Goal: Task Accomplishment & Management: Manage account settings

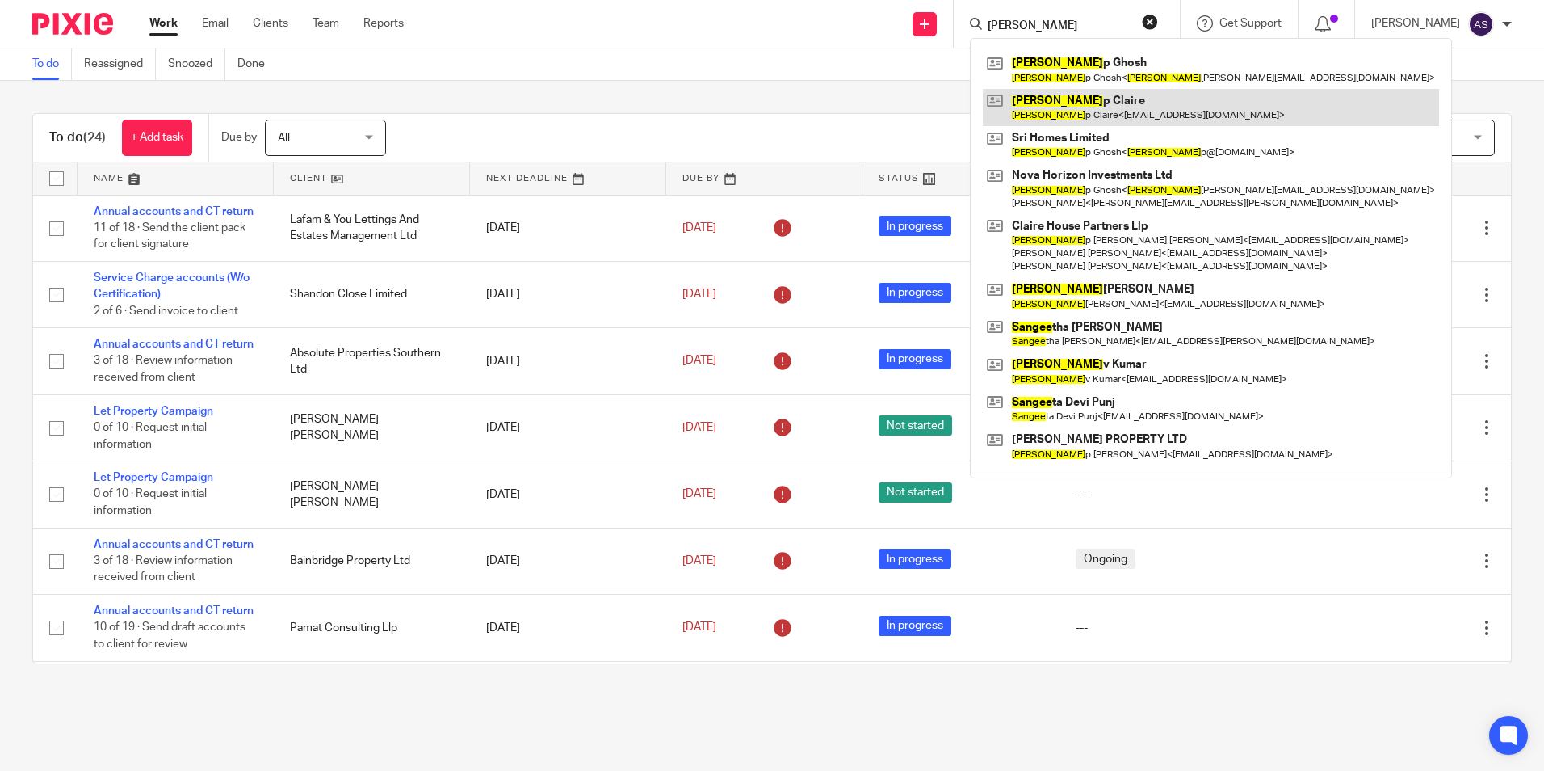
type input "sandee"
click at [1093, 102] on link at bounding box center [1211, 107] width 456 height 37
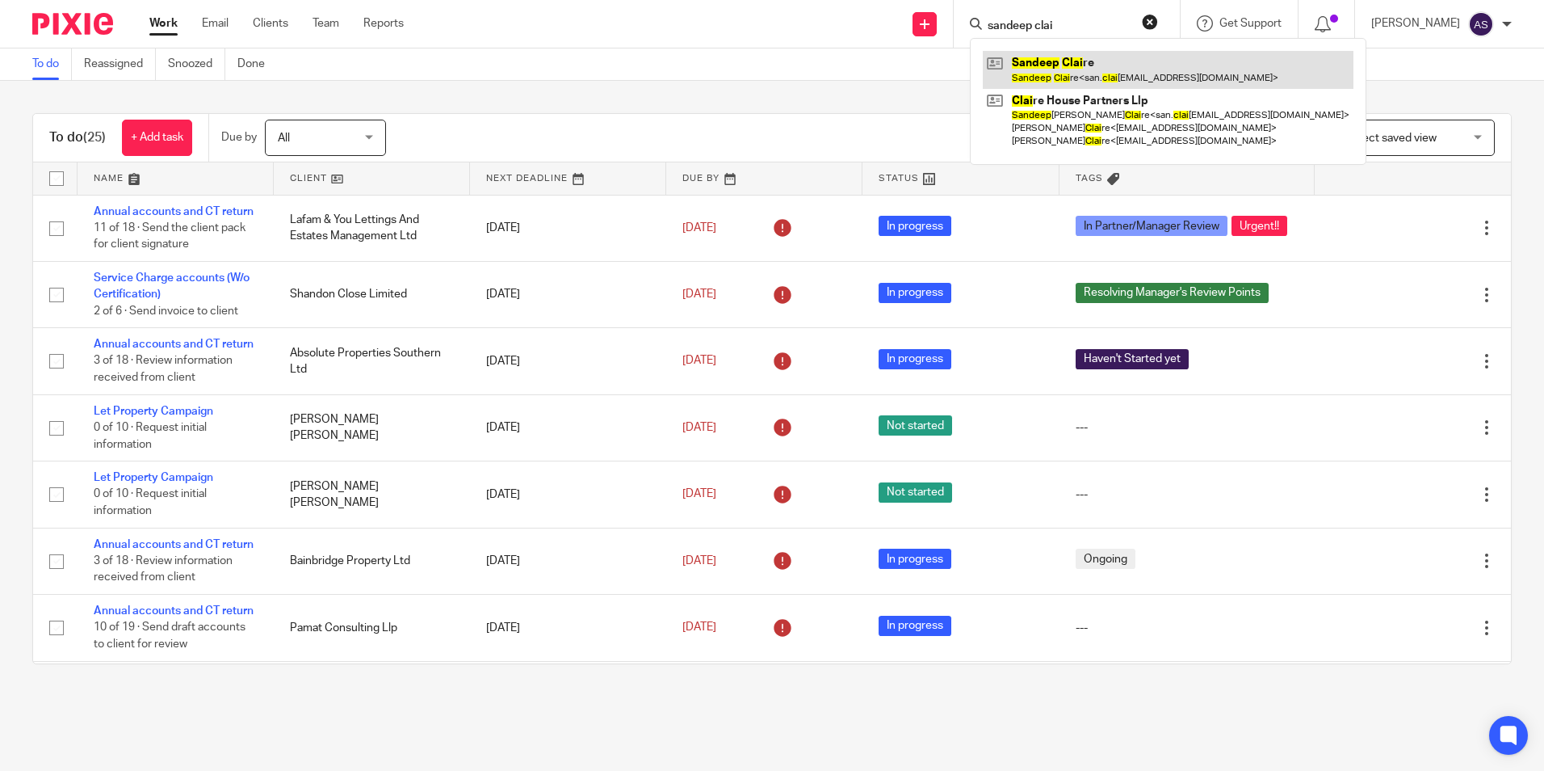
type input "sandeep clai"
click at [1102, 66] on link at bounding box center [1168, 69] width 371 height 37
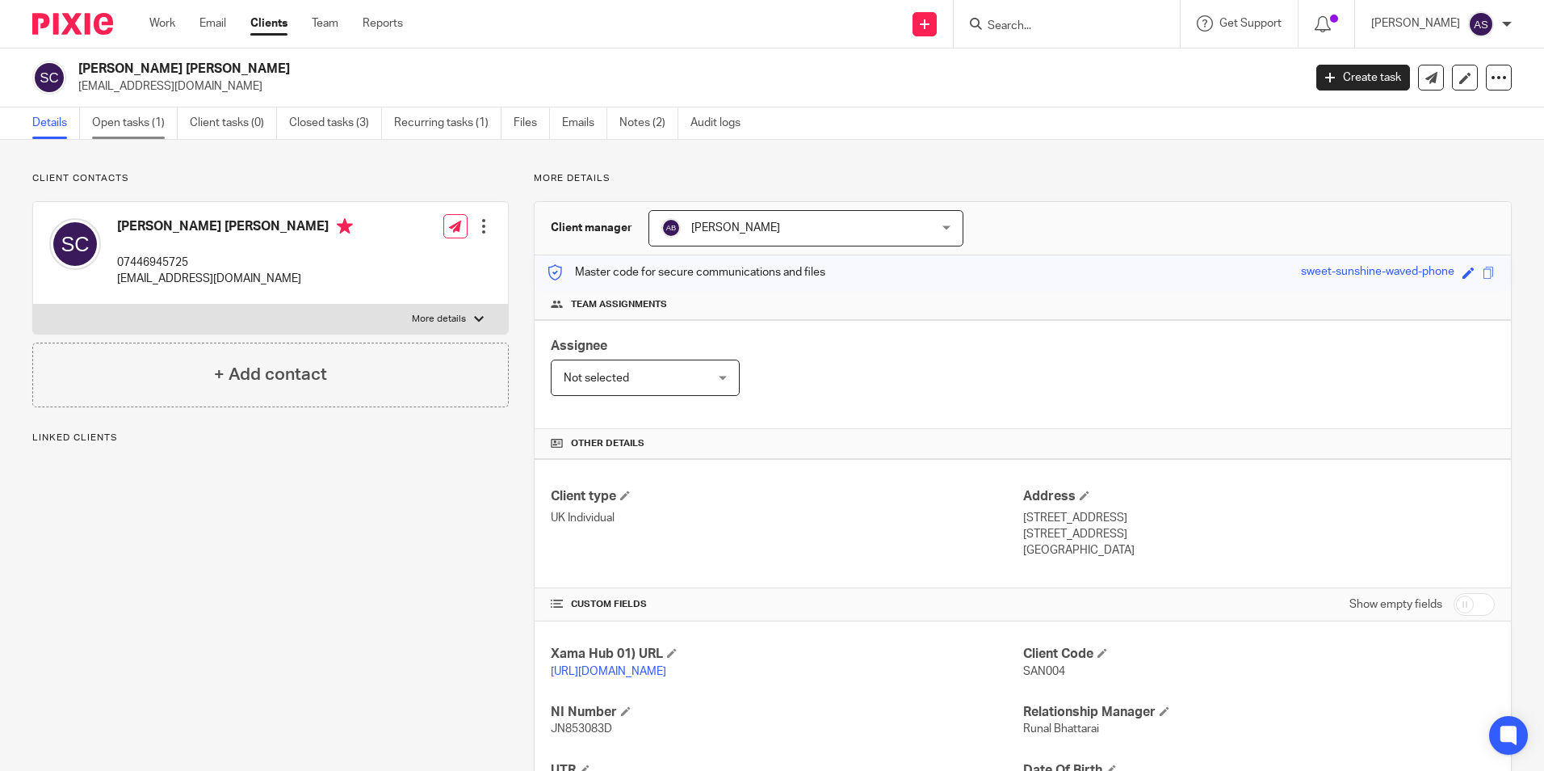
click at [151, 126] on link "Open tasks (1)" at bounding box center [135, 122] width 86 height 31
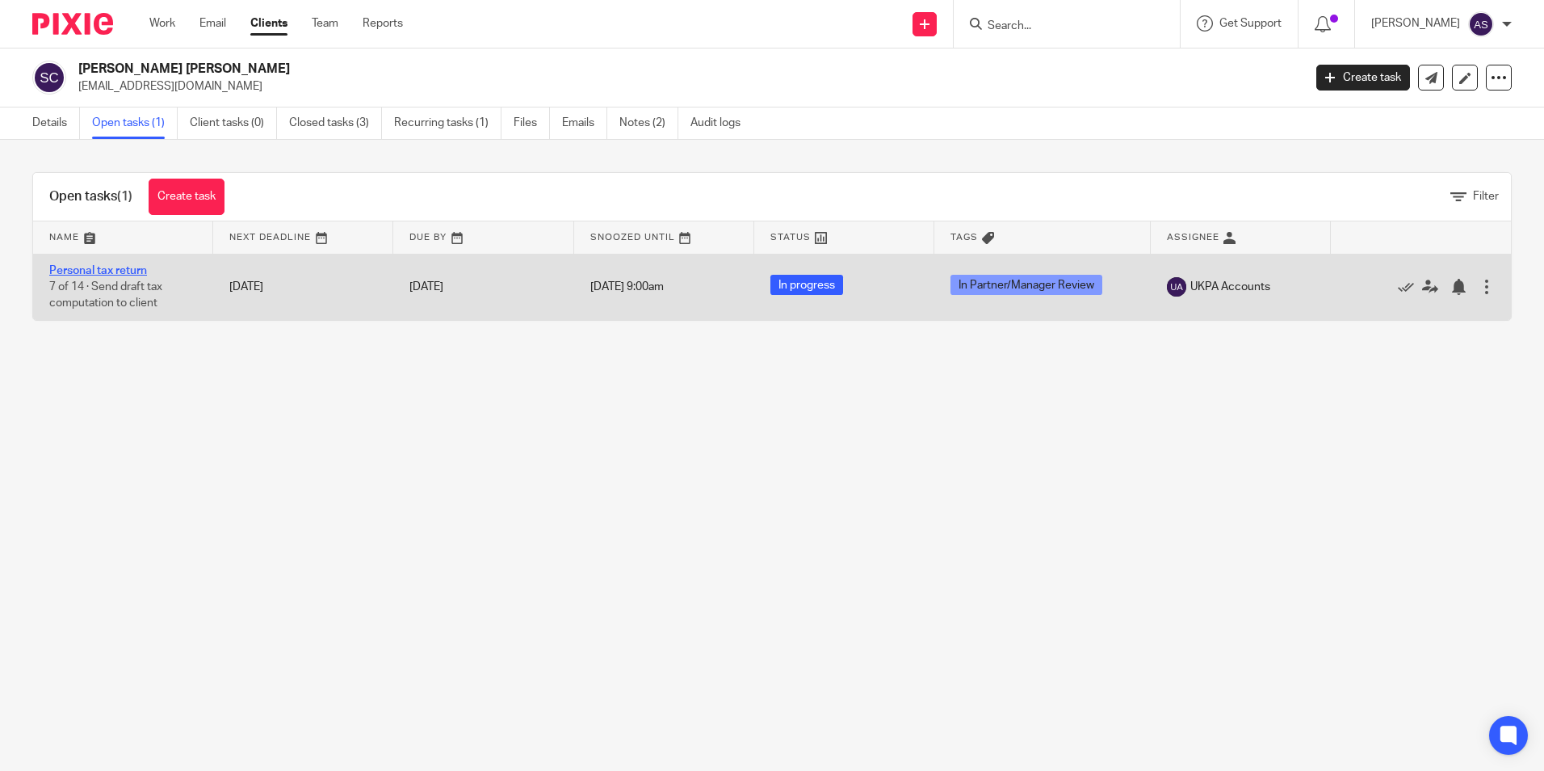
click at [112, 272] on link "Personal tax return" at bounding box center [98, 270] width 98 height 11
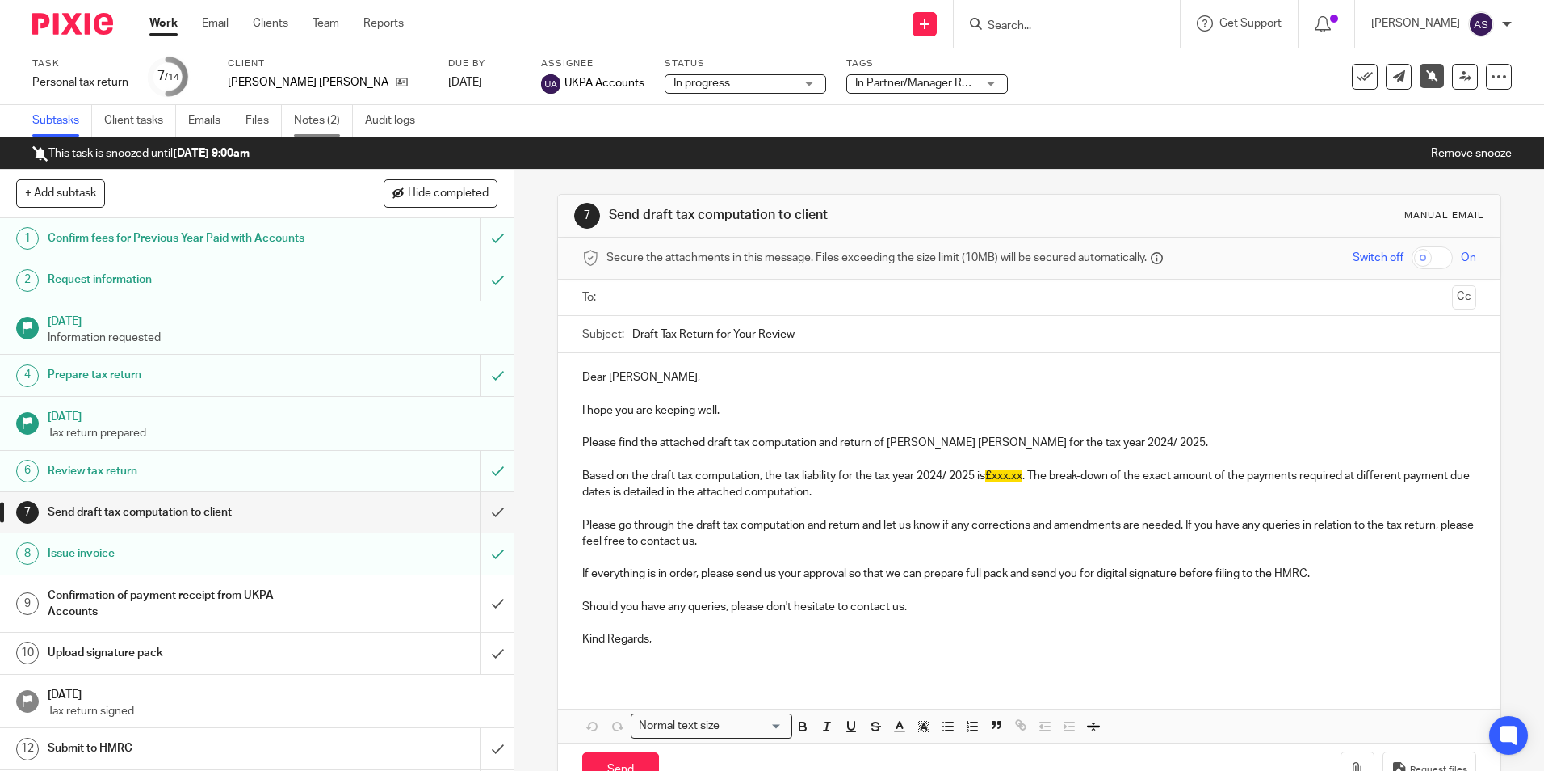
click at [315, 126] on link "Notes (2)" at bounding box center [323, 120] width 59 height 31
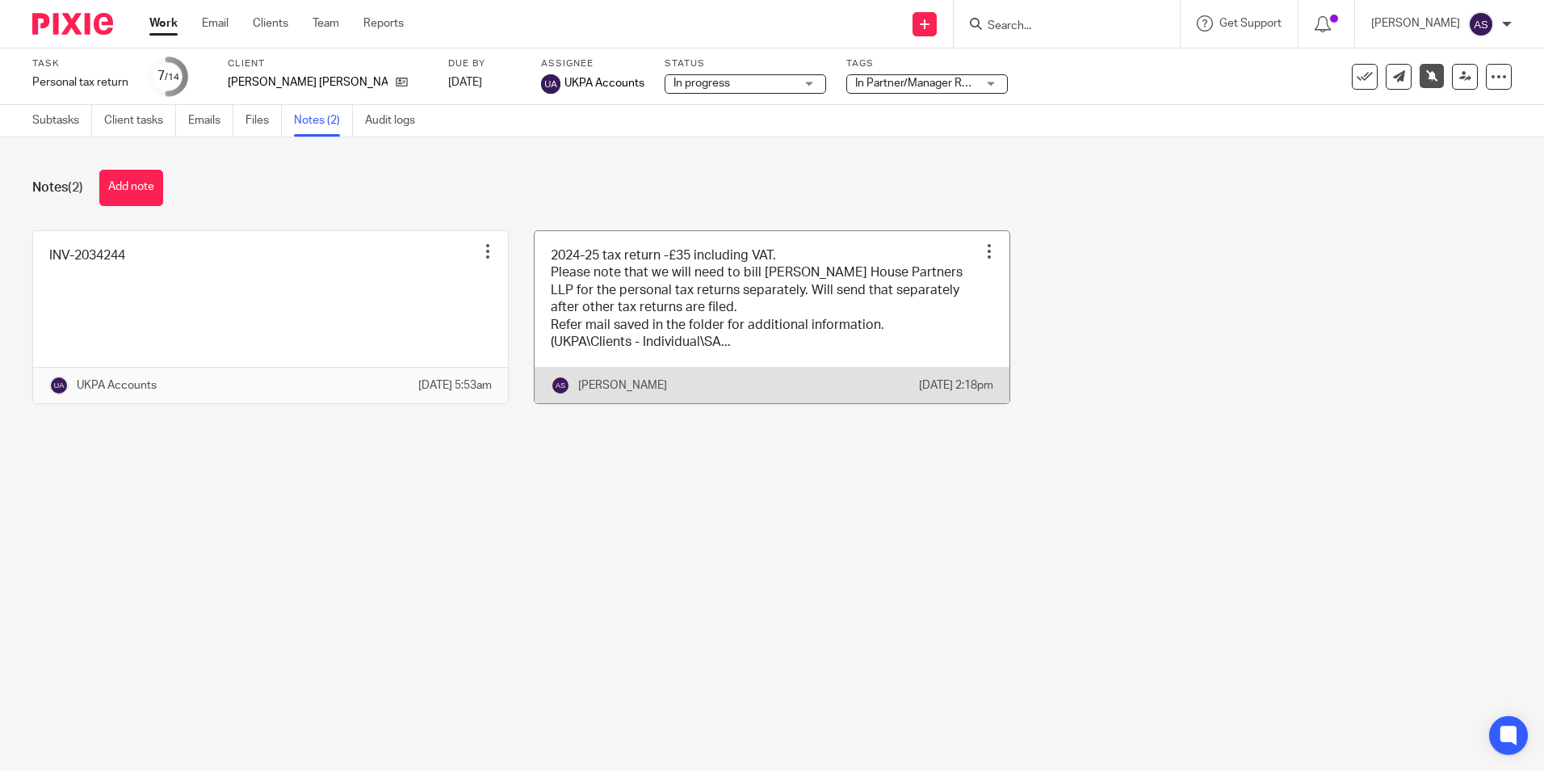
click at [712, 265] on link at bounding box center [772, 317] width 475 height 173
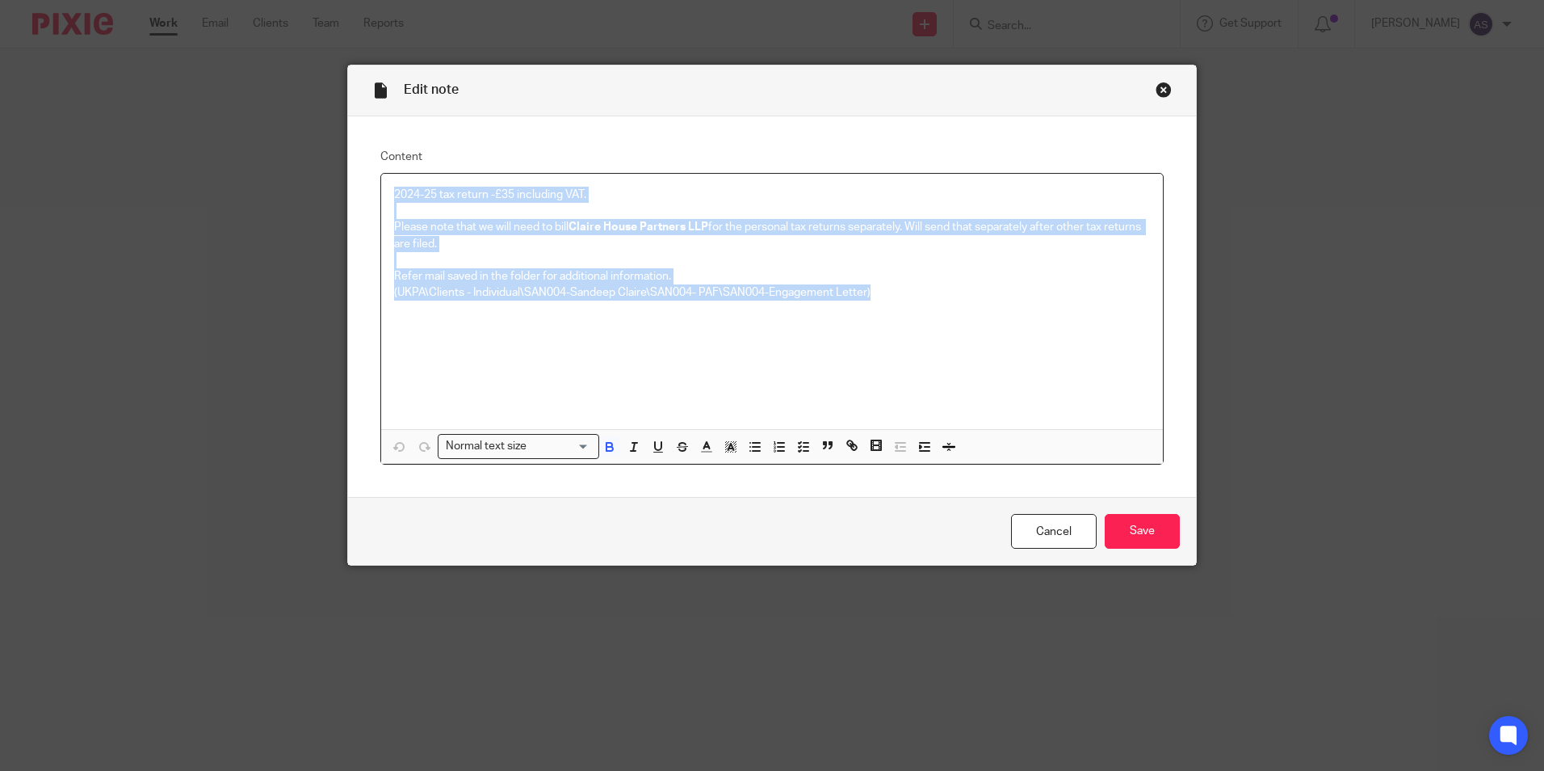
drag, startPoint x: 388, startPoint y: 197, endPoint x: 868, endPoint y: 292, distance: 489.8
click at [868, 292] on div "2024-25 tax return -£35 including VAT. Please note that we will need to bill [P…" at bounding box center [772, 301] width 782 height 255
copy div "2024-25 tax return -£35 including VAT. Please note that we will need to bill [P…"
click at [1132, 528] on input "Save" at bounding box center [1142, 531] width 75 height 35
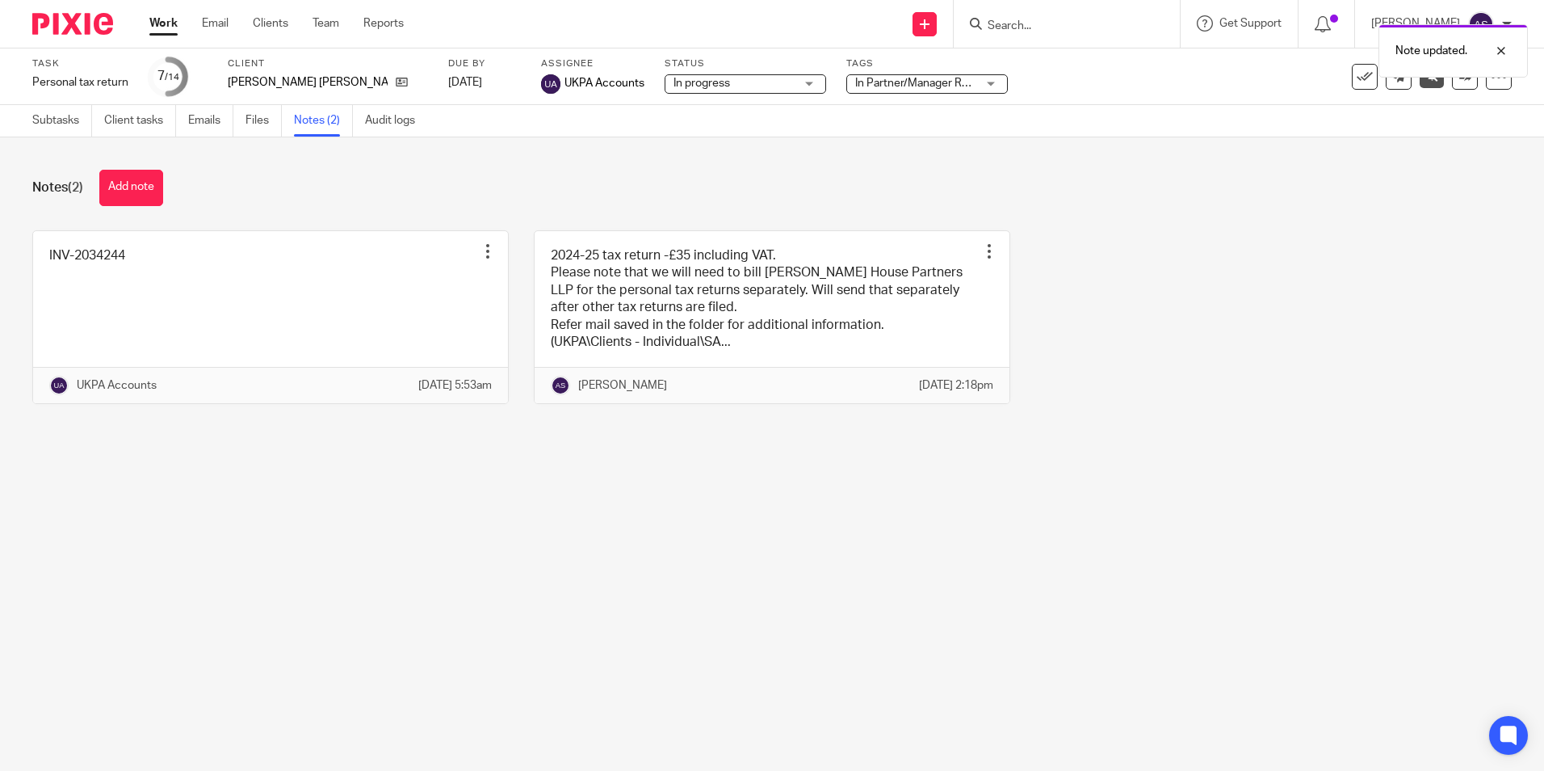
click at [83, 27] on img at bounding box center [72, 24] width 81 height 22
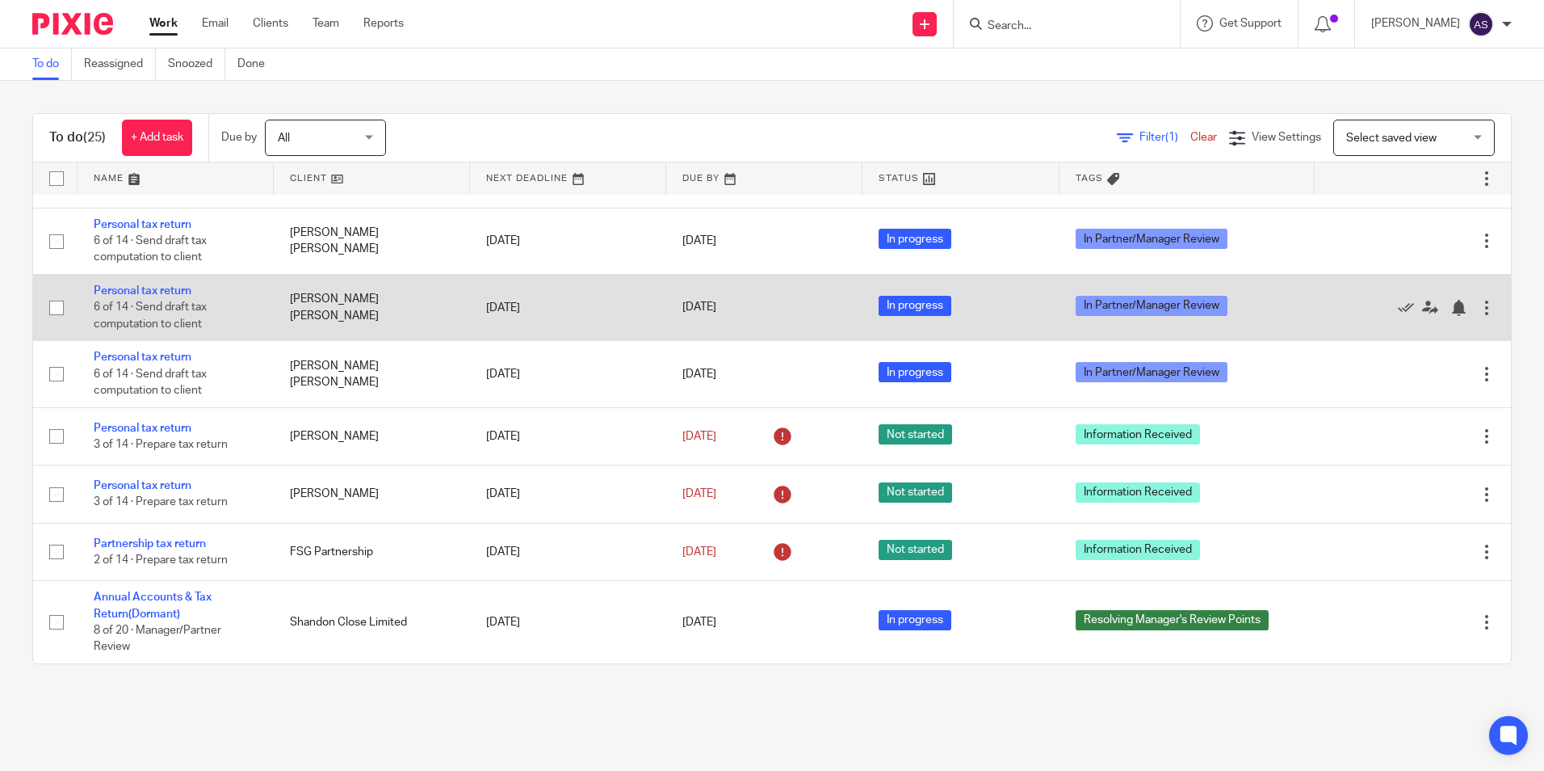
scroll to position [1271, 0]
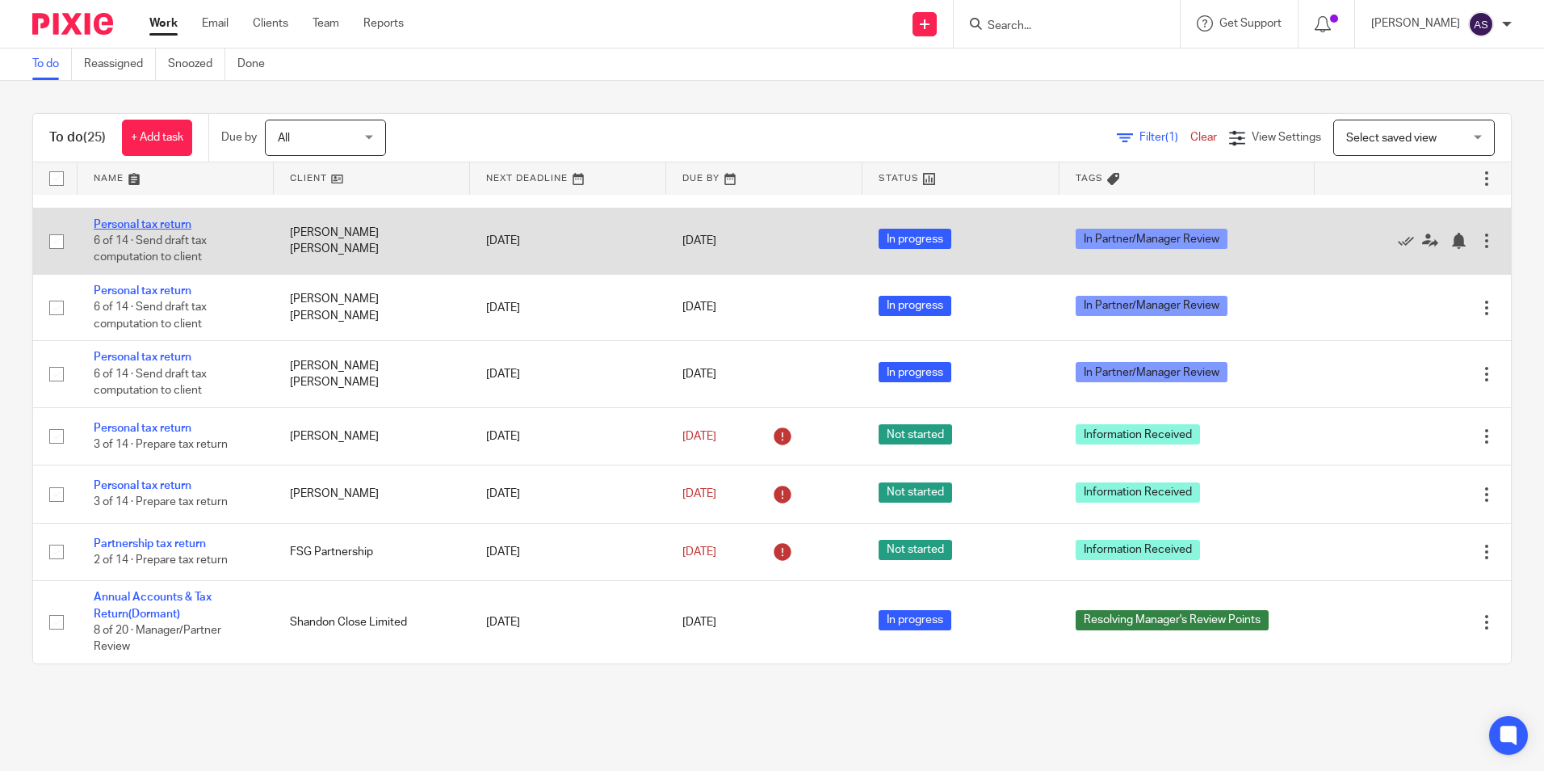
click at [179, 221] on link "Personal tax return" at bounding box center [143, 224] width 98 height 11
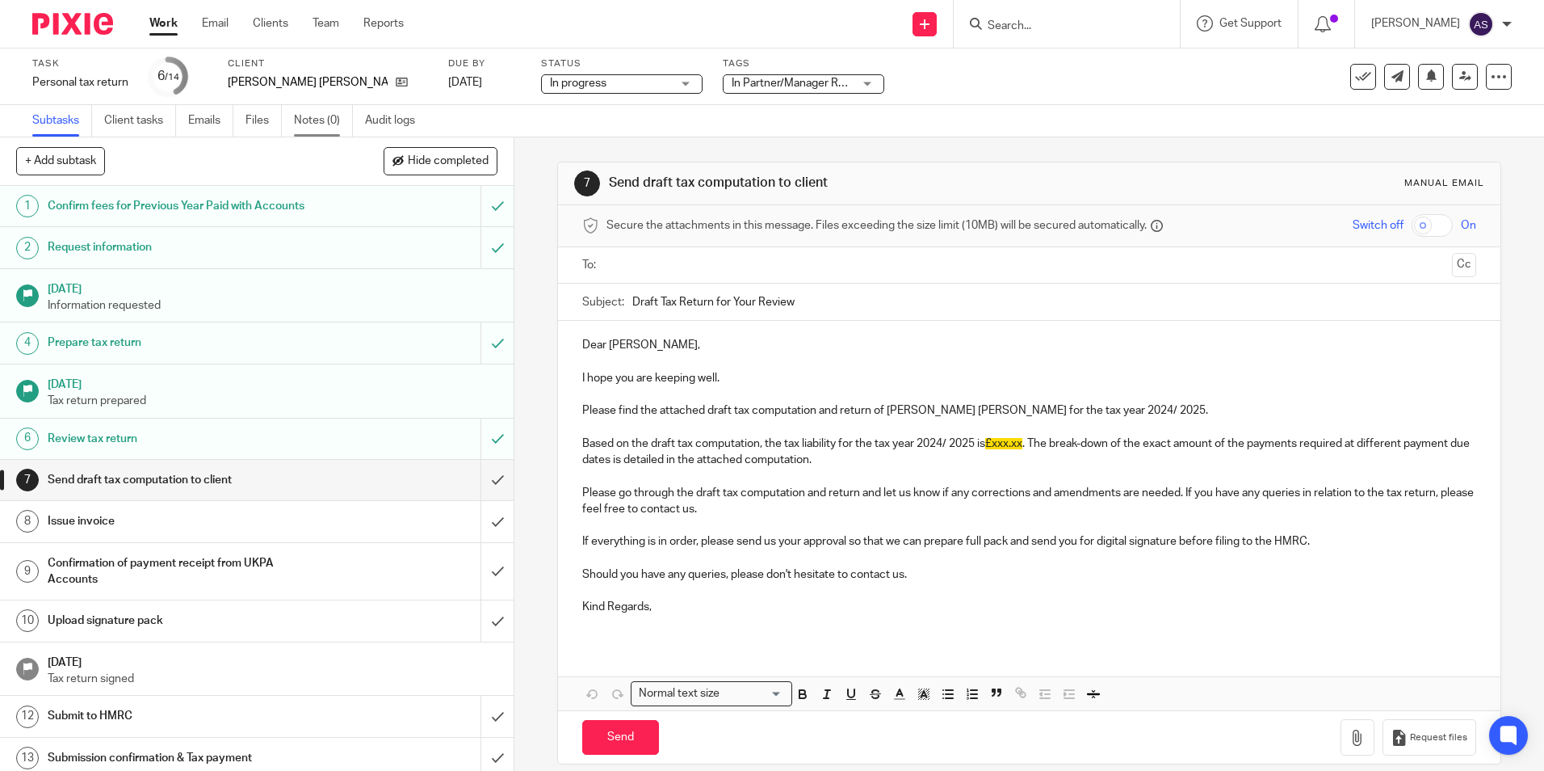
click at [305, 125] on link "Notes (0)" at bounding box center [323, 120] width 59 height 31
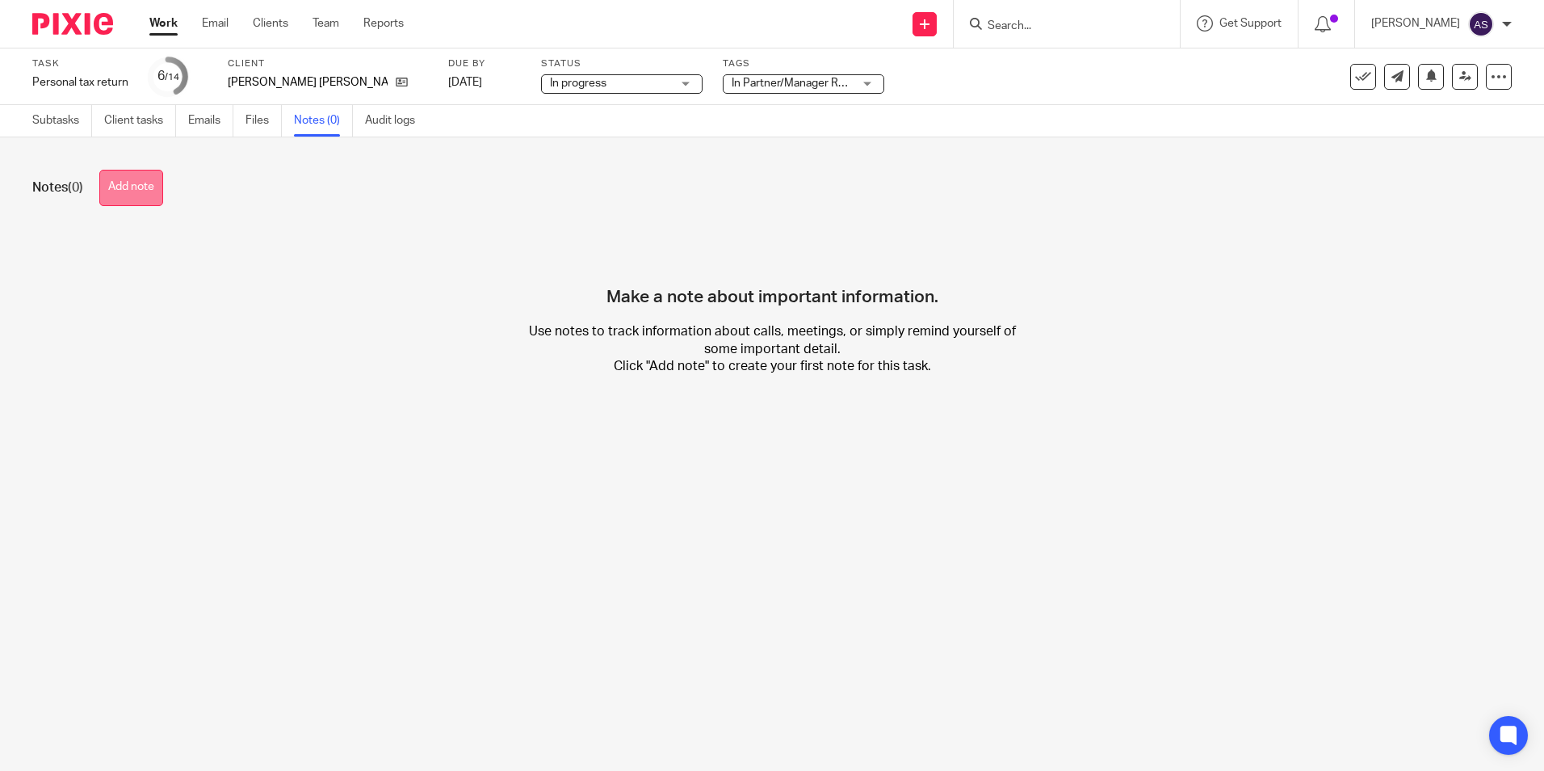
click at [144, 191] on button "Add note" at bounding box center [131, 188] width 64 height 36
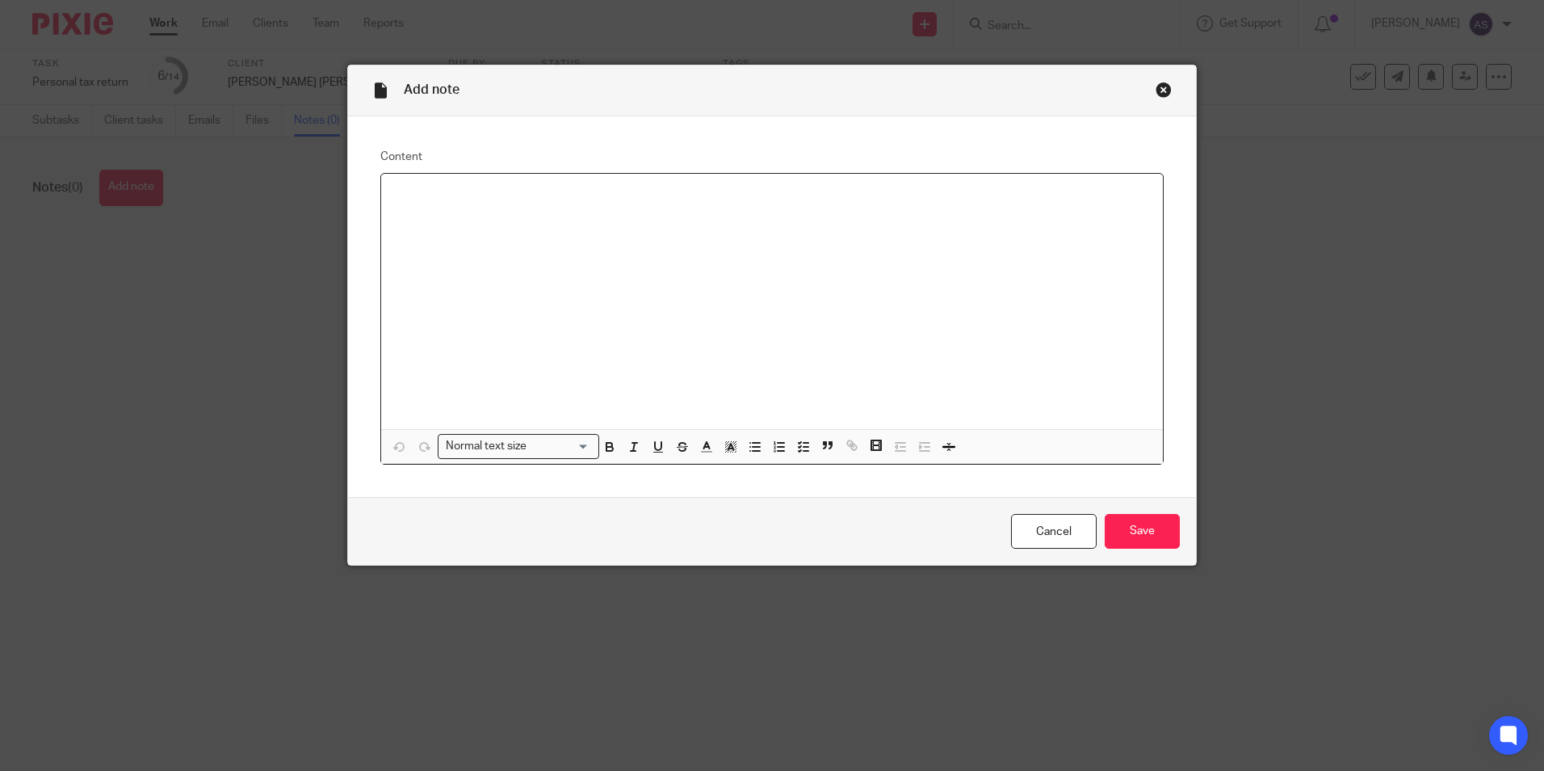
click at [395, 198] on p at bounding box center [772, 195] width 756 height 16
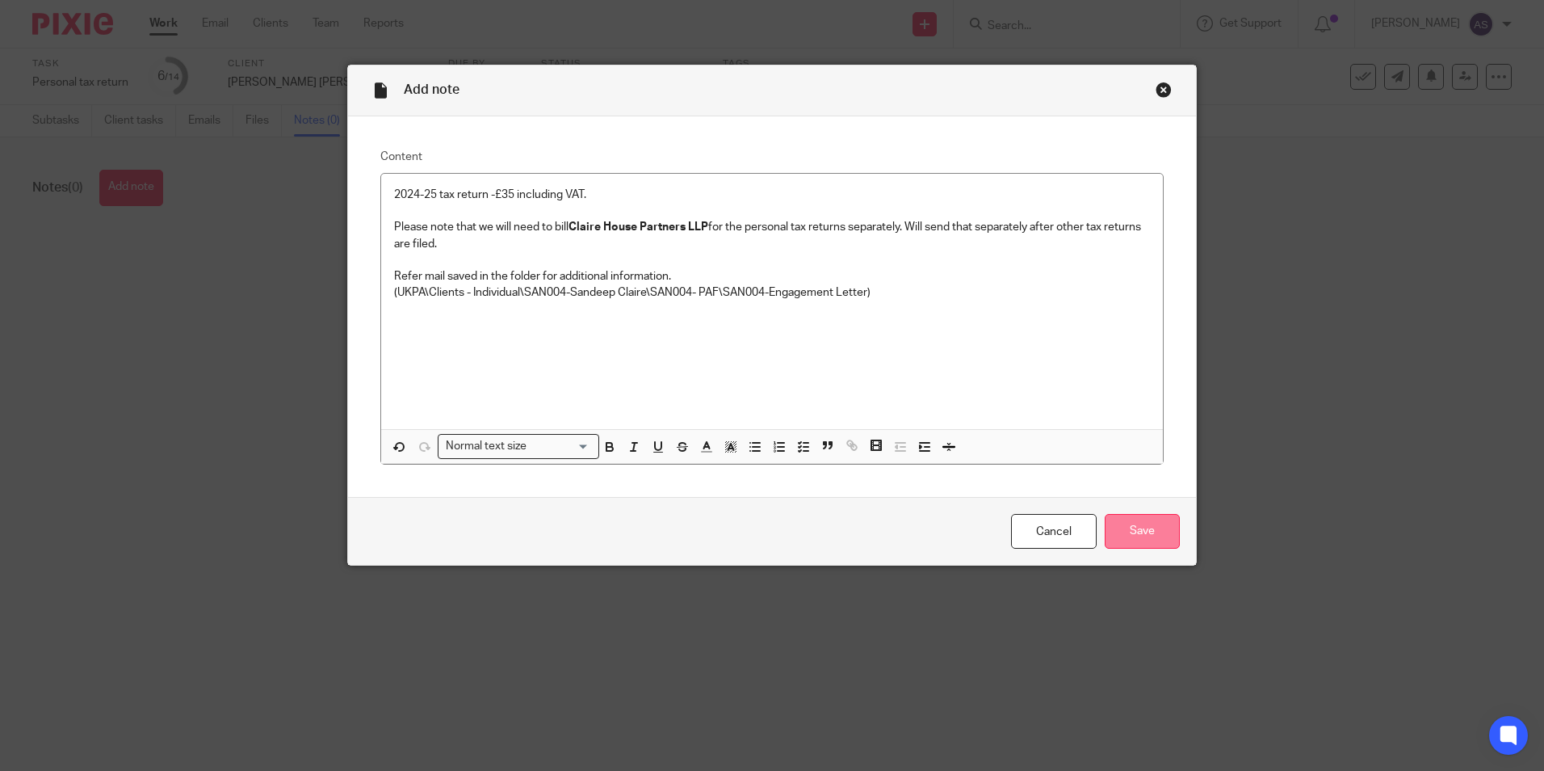
click at [1118, 532] on input "Save" at bounding box center [1142, 531] width 75 height 35
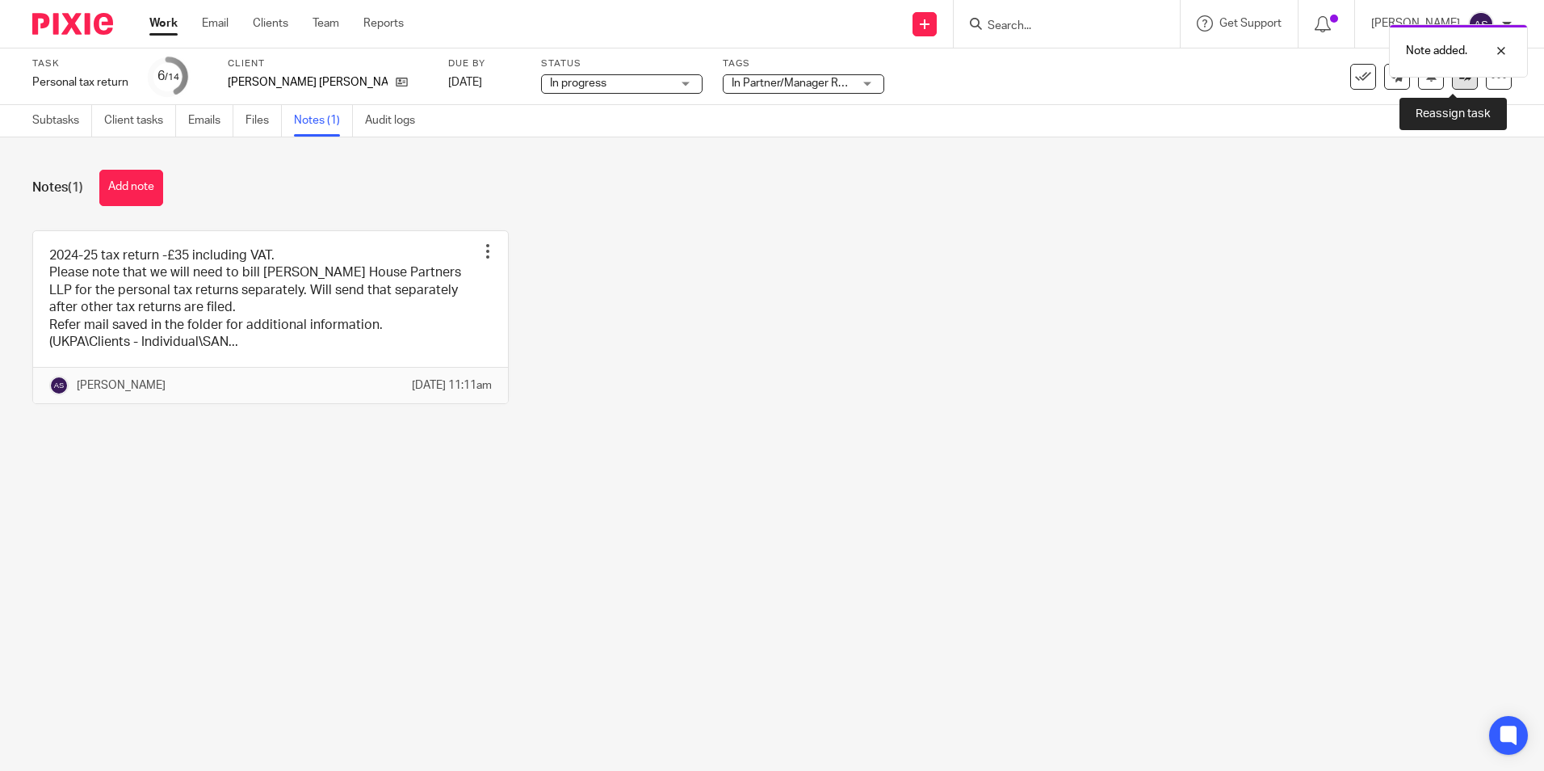
click at [1452, 82] on link at bounding box center [1465, 77] width 26 height 26
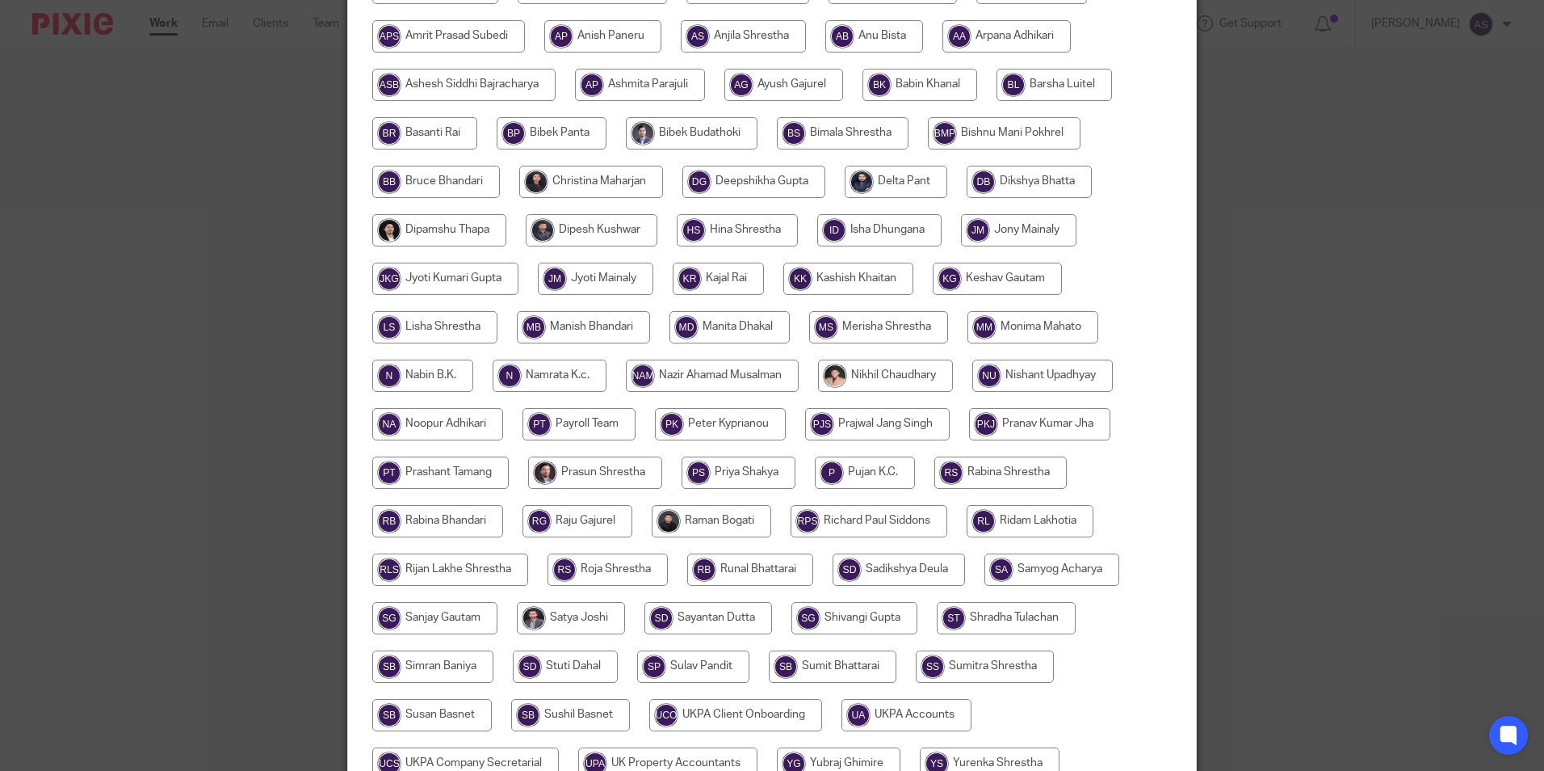
scroll to position [480, 0]
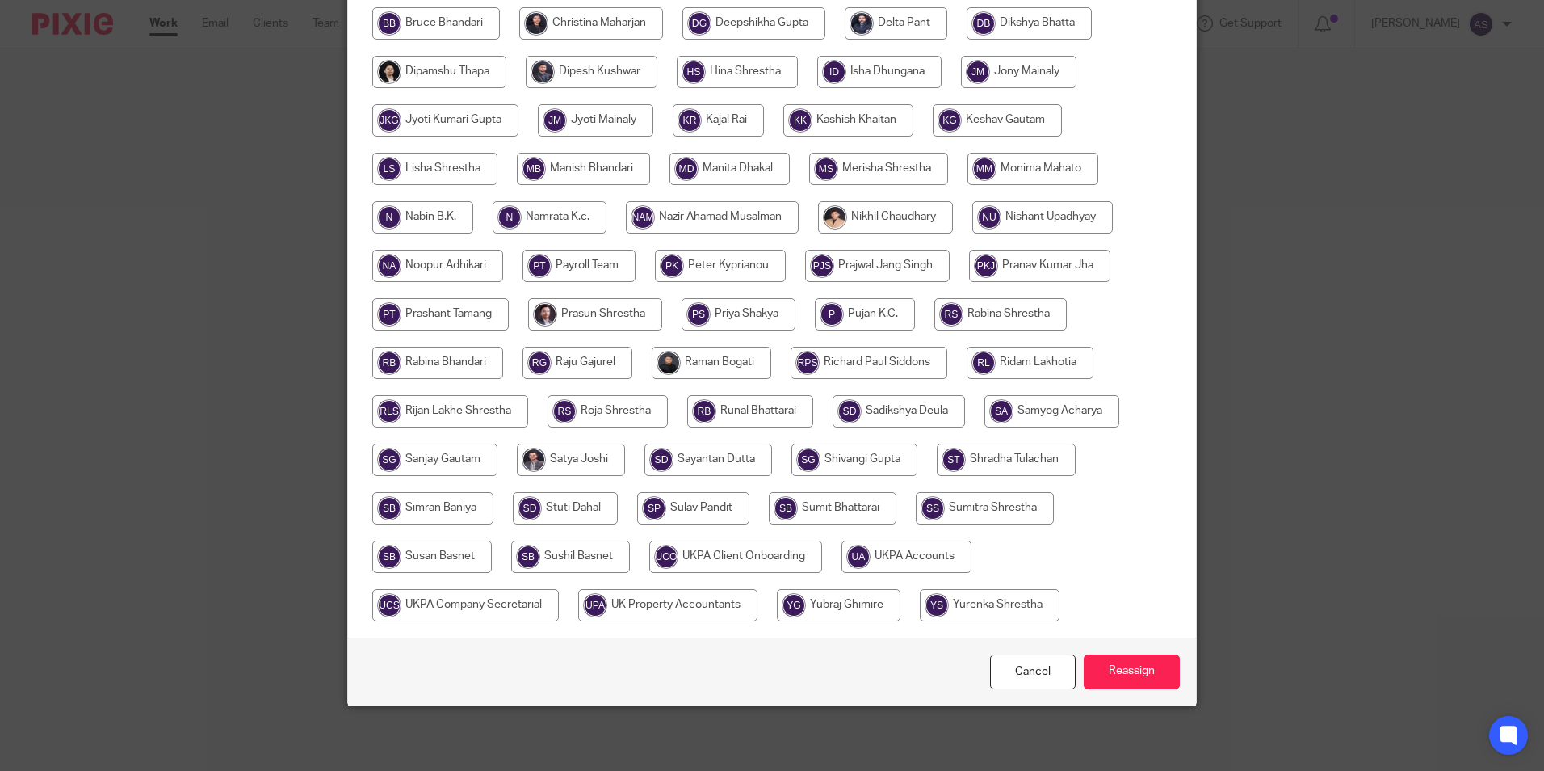
click at [939, 550] on input "radio" at bounding box center [907, 556] width 130 height 32
radio input "true"
click at [1139, 674] on input "Reassign" at bounding box center [1132, 671] width 96 height 35
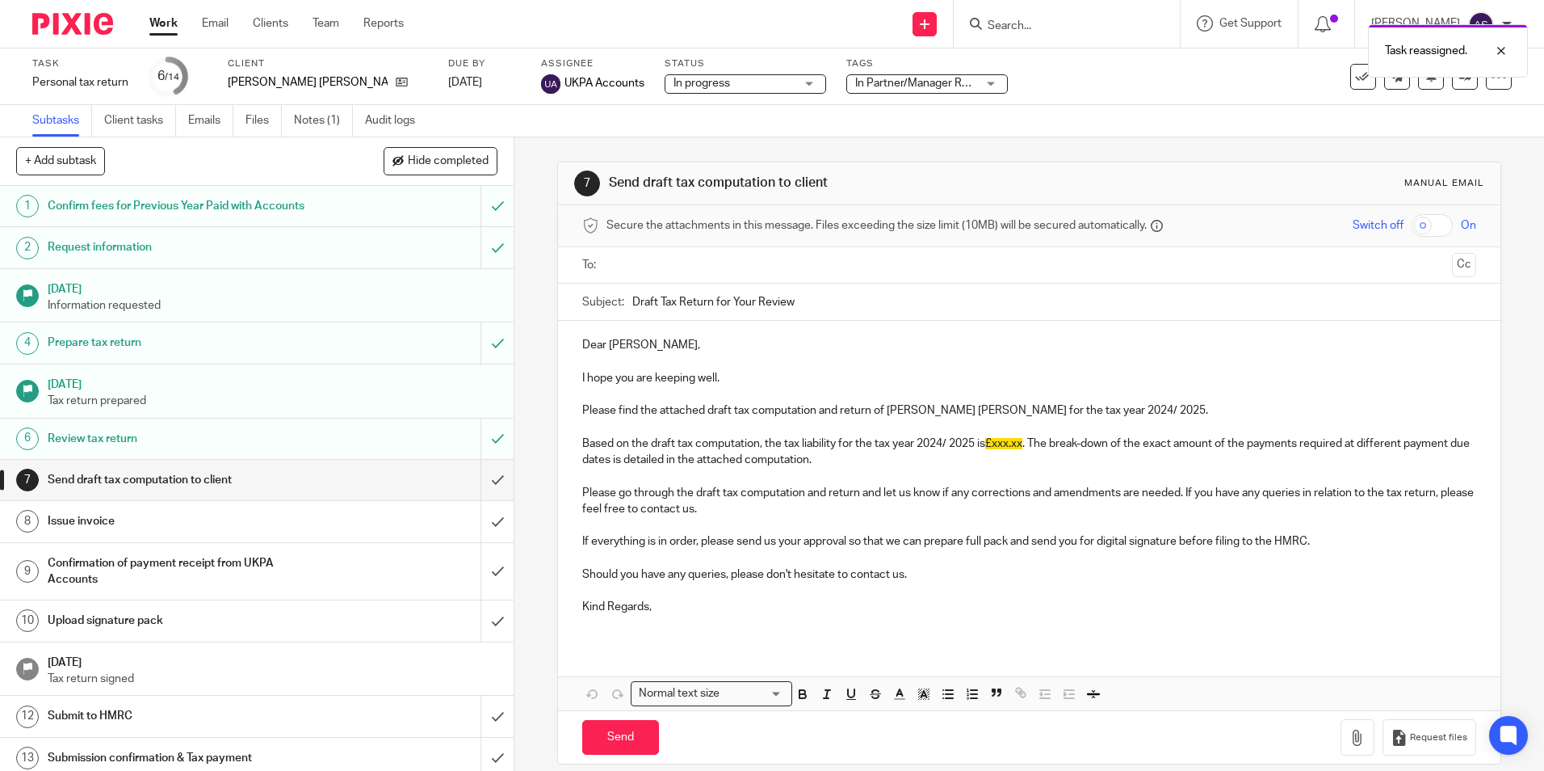
click at [82, 7] on div at bounding box center [66, 24] width 133 height 48
click at [84, 27] on img at bounding box center [72, 24] width 81 height 22
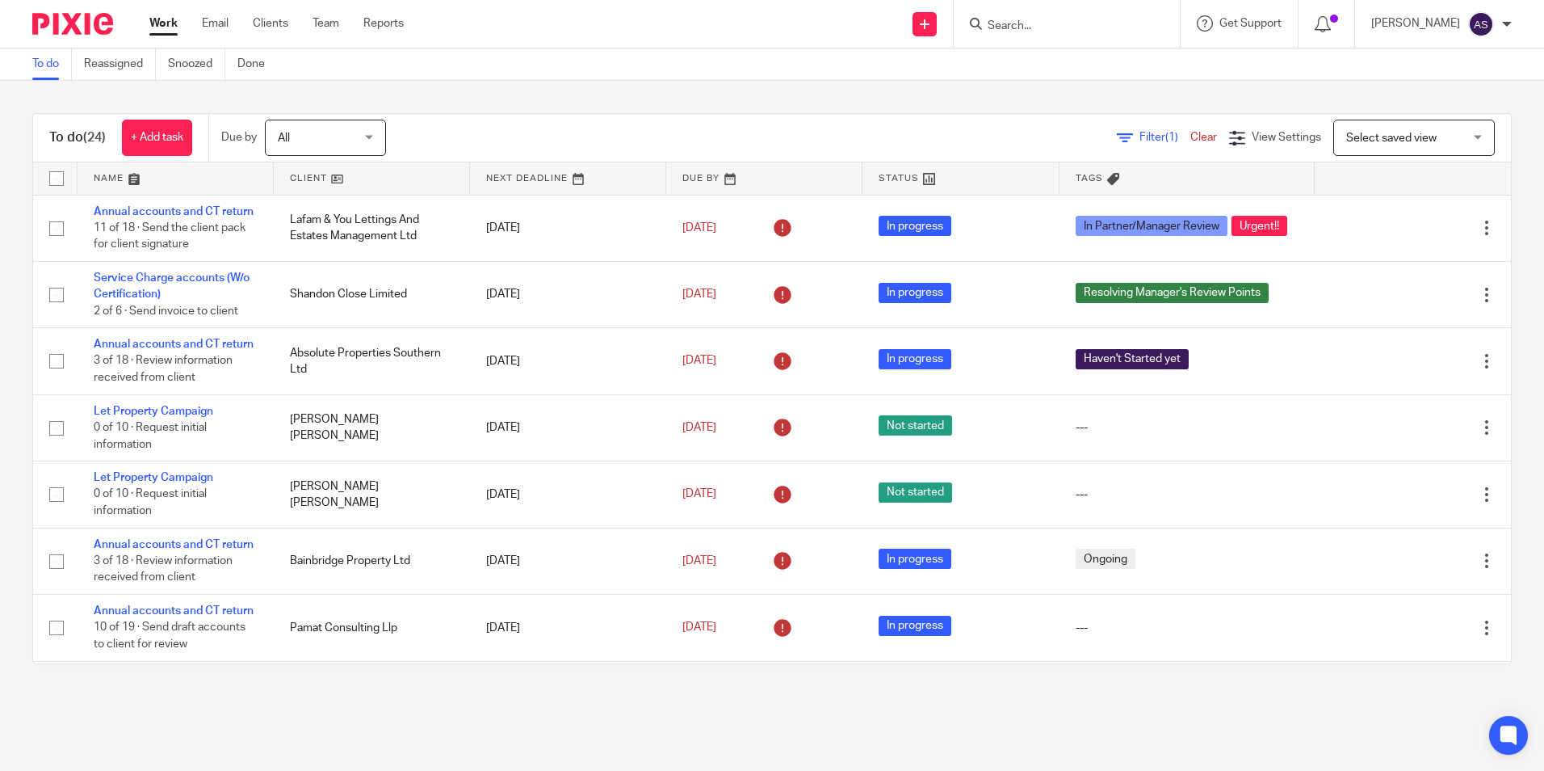
click at [1102, 25] on input "Search" at bounding box center [1058, 26] width 145 height 15
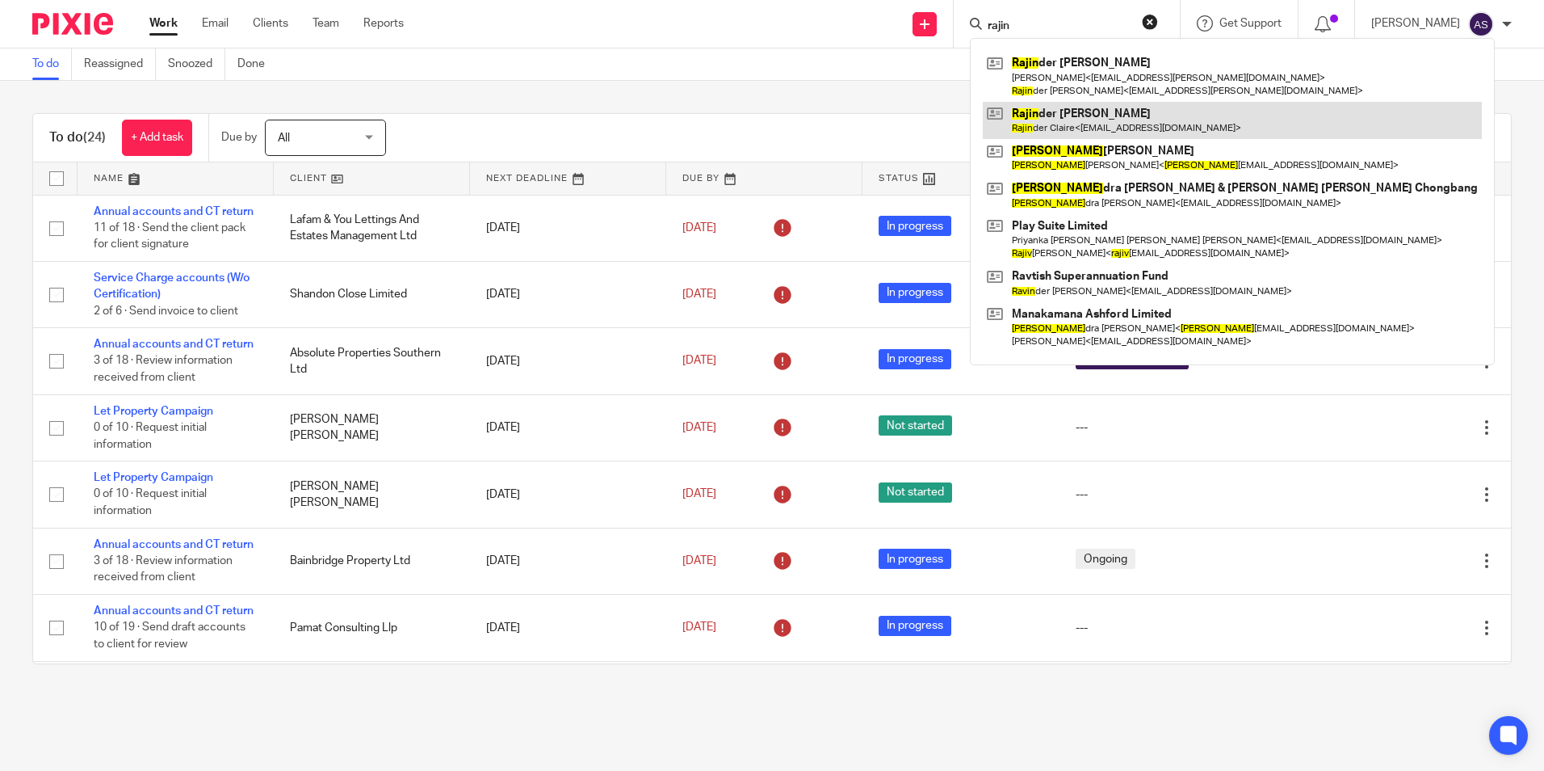
type input "rajin"
click at [1099, 133] on link at bounding box center [1232, 120] width 499 height 37
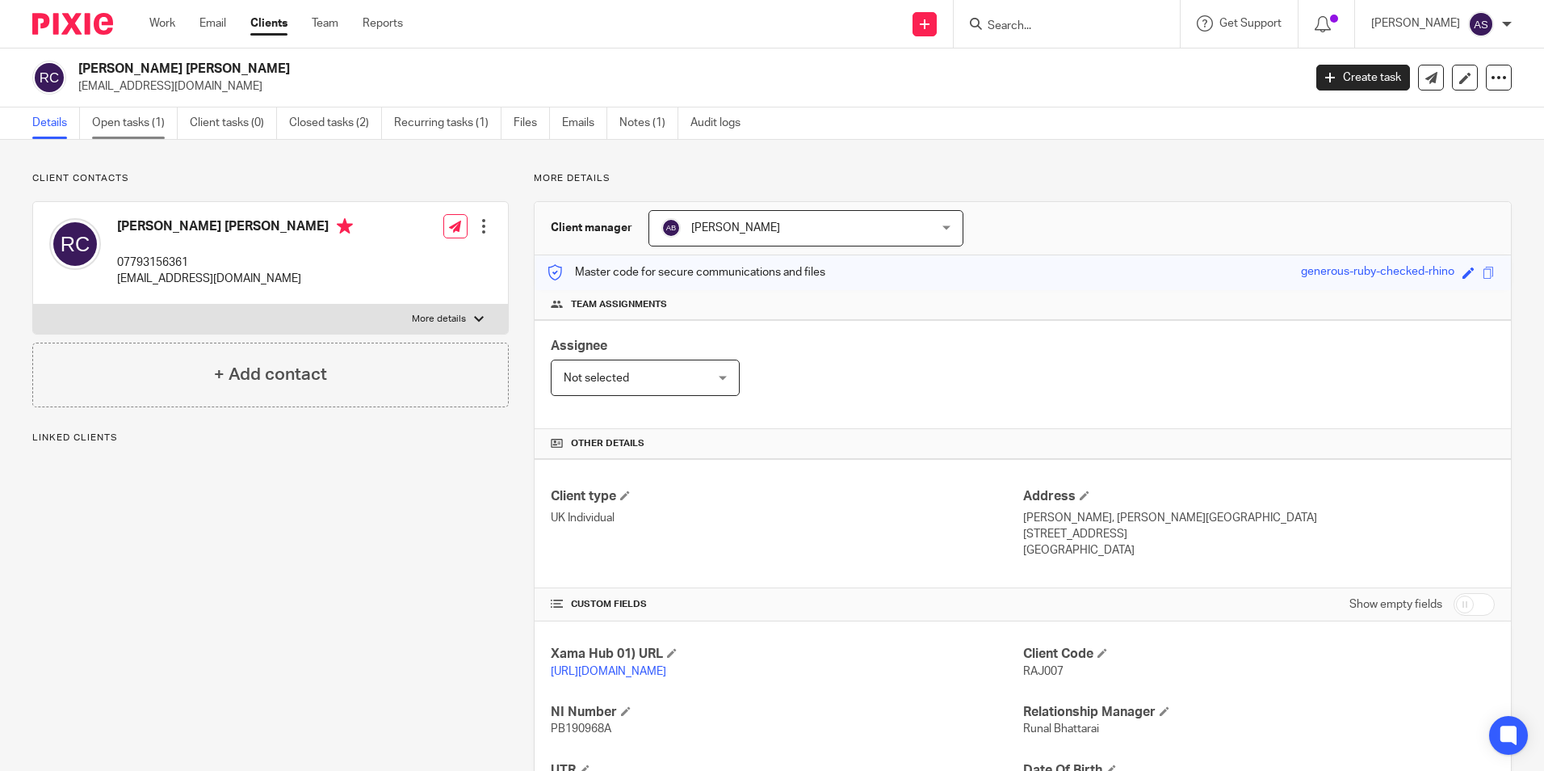
click at [137, 120] on link "Open tasks (1)" at bounding box center [135, 122] width 86 height 31
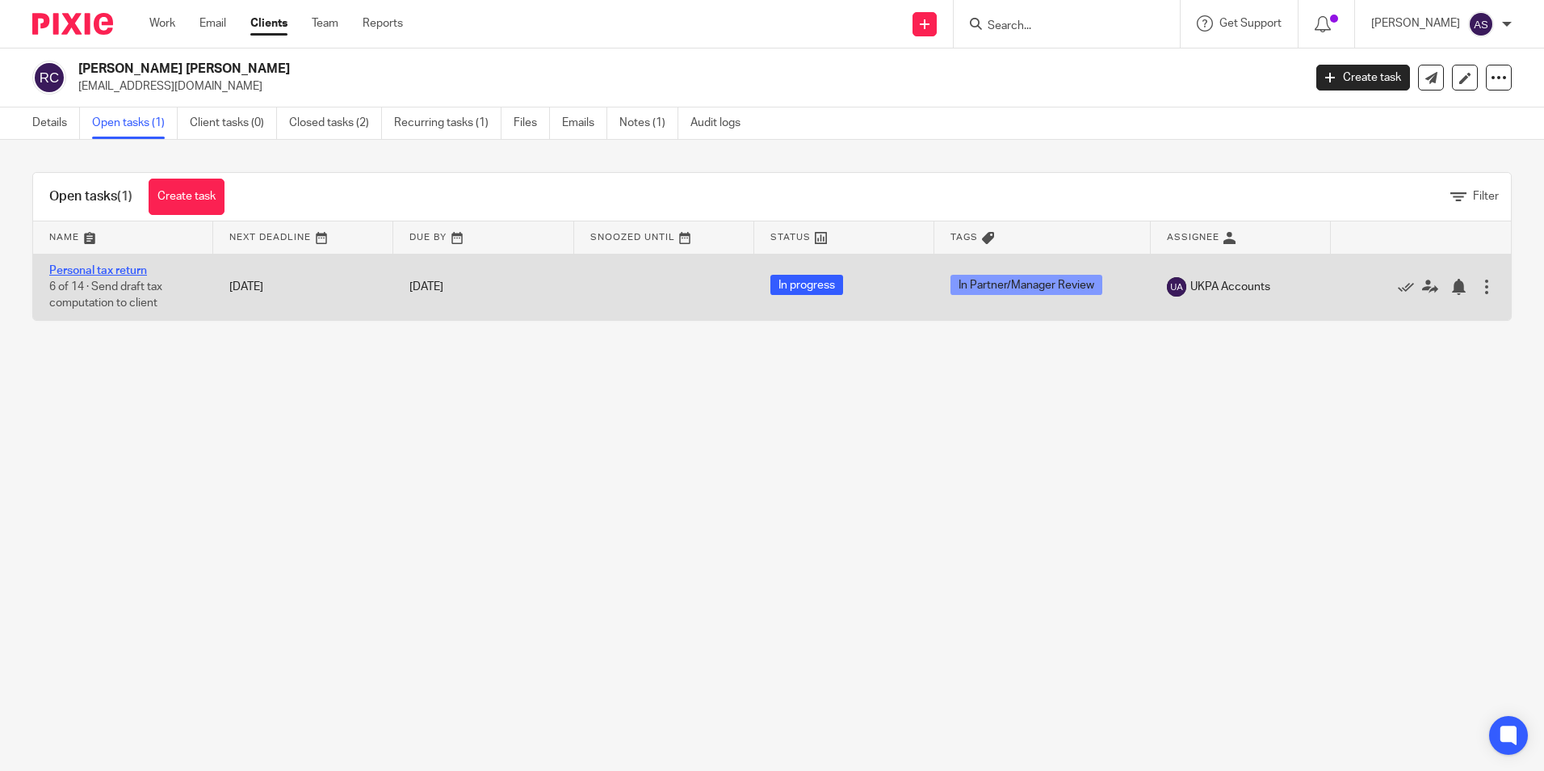
click at [132, 275] on link "Personal tax return" at bounding box center [98, 270] width 98 height 11
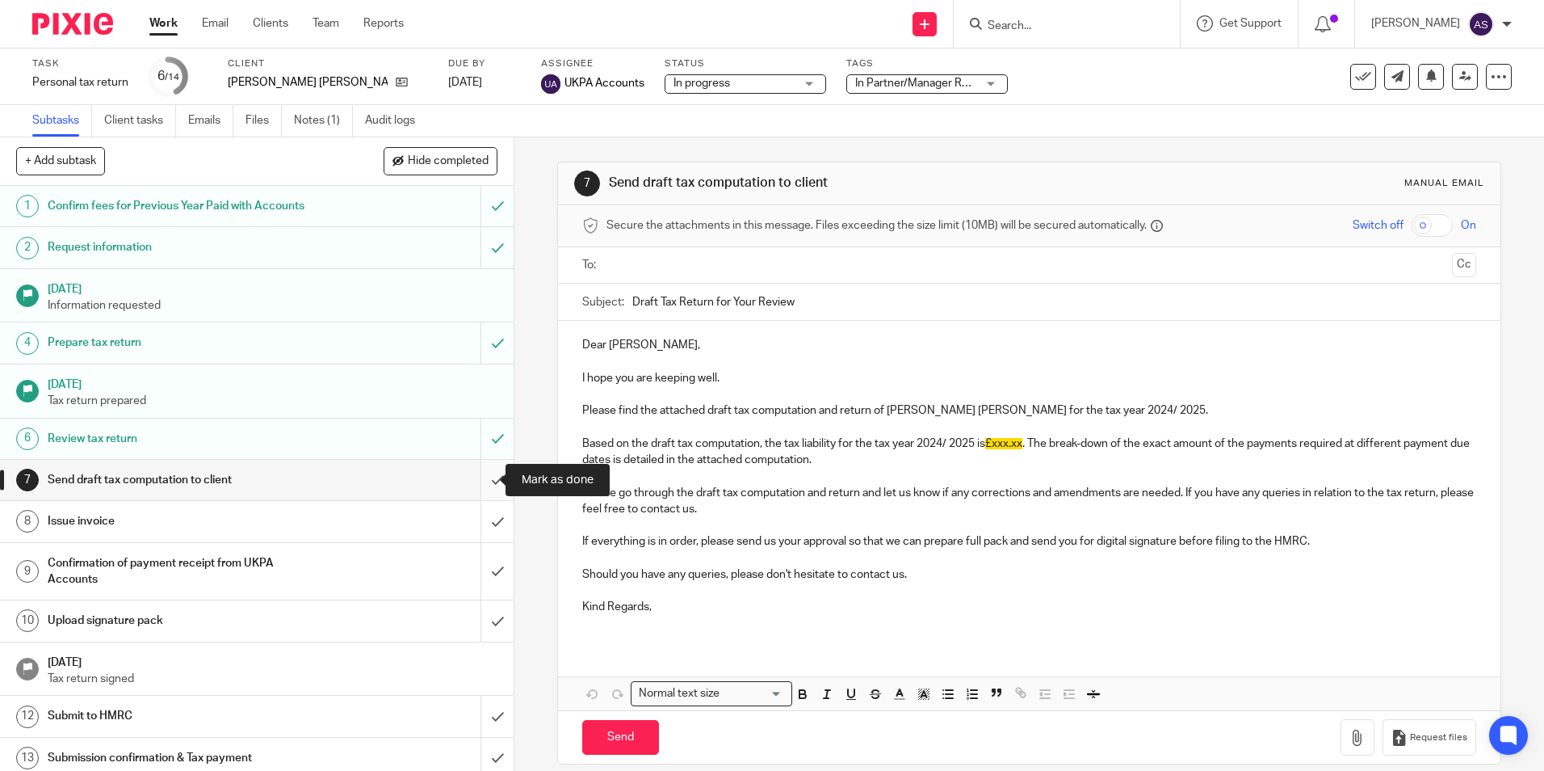
click at [474, 480] on input "submit" at bounding box center [257, 480] width 514 height 40
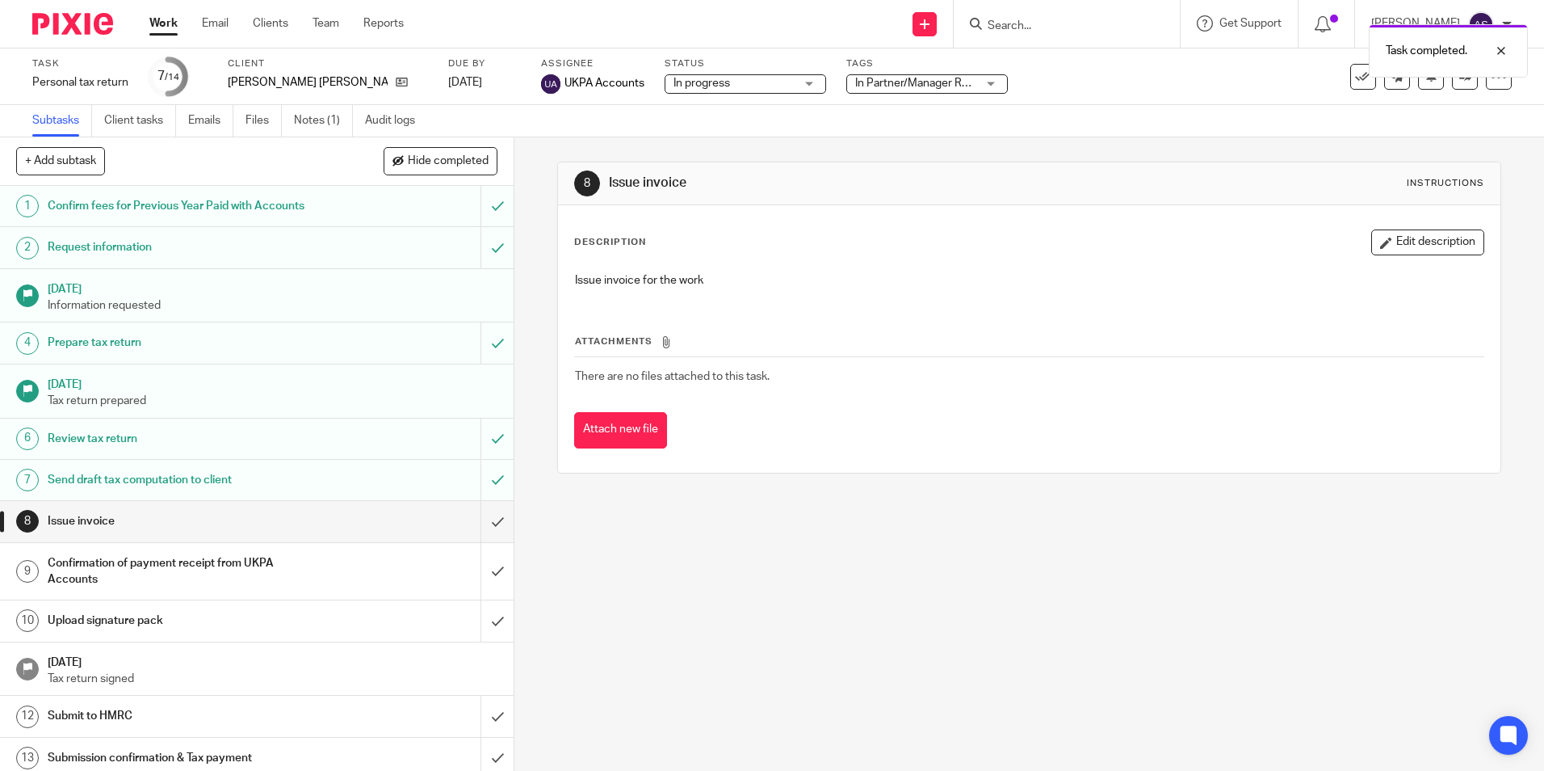
click at [89, 27] on img at bounding box center [72, 24] width 81 height 22
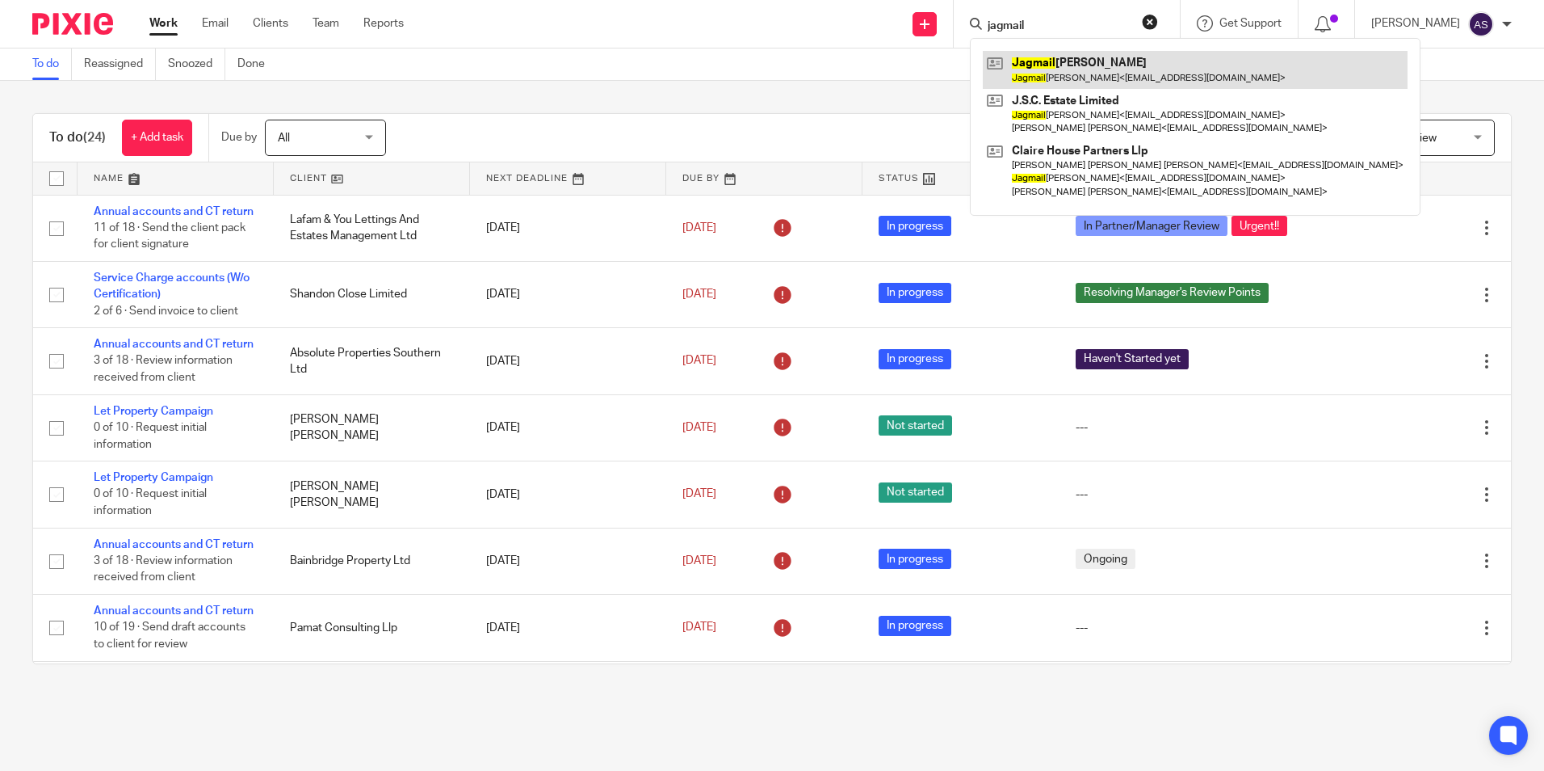
type input "jagmail"
click at [1044, 66] on link at bounding box center [1195, 69] width 425 height 37
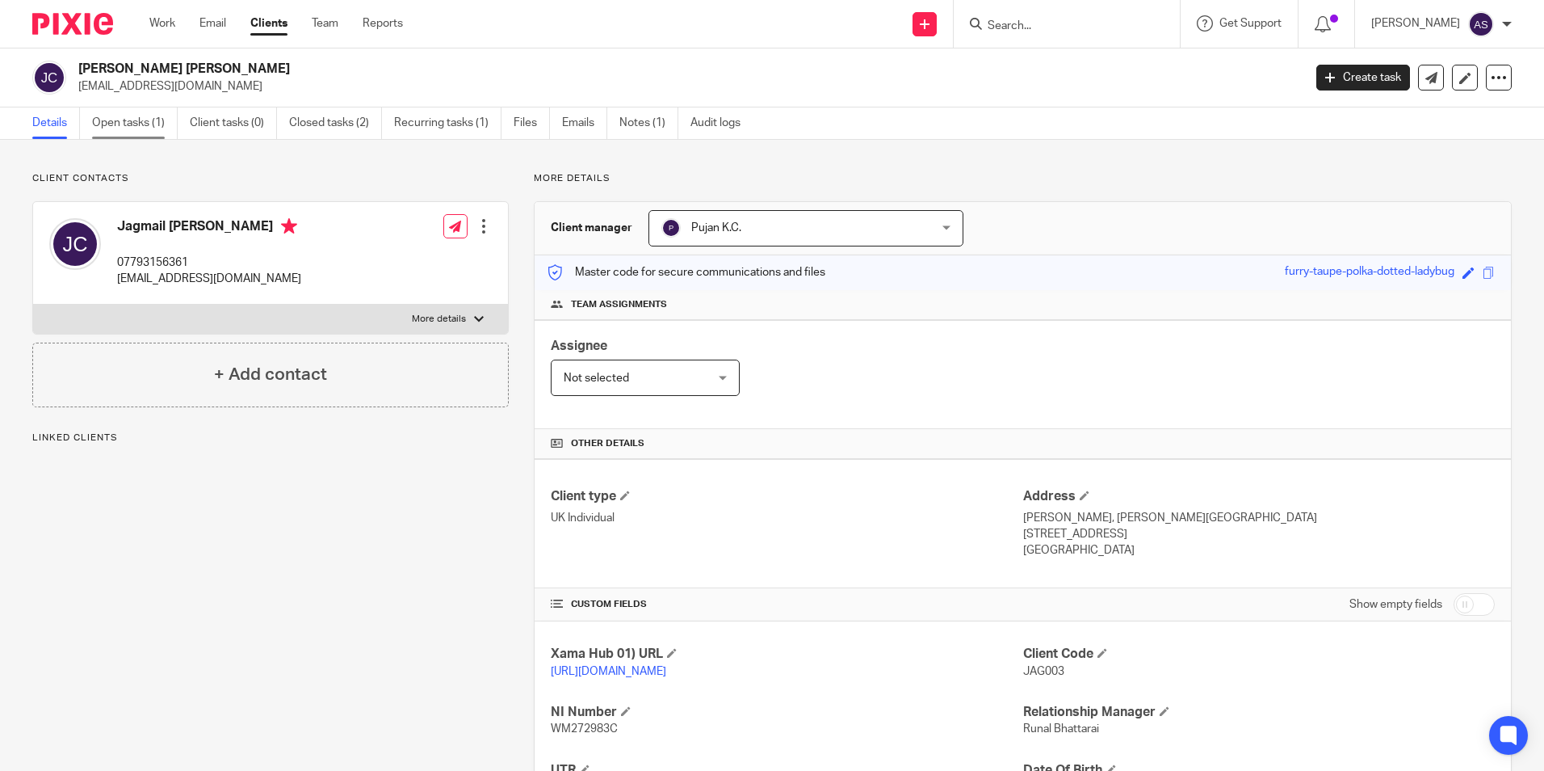
click at [153, 120] on link "Open tasks (1)" at bounding box center [135, 122] width 86 height 31
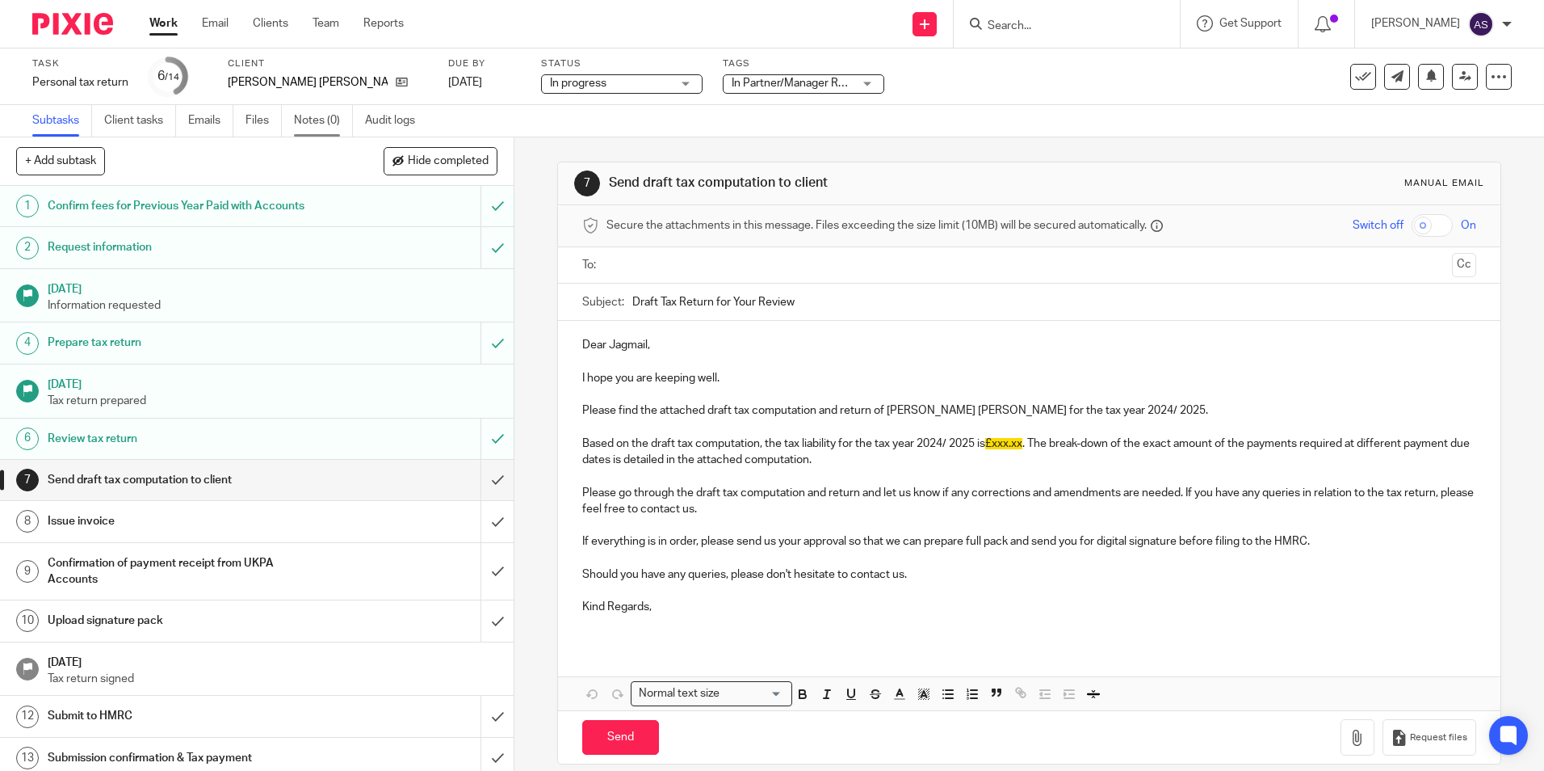
click at [321, 127] on link "Notes (0)" at bounding box center [323, 120] width 59 height 31
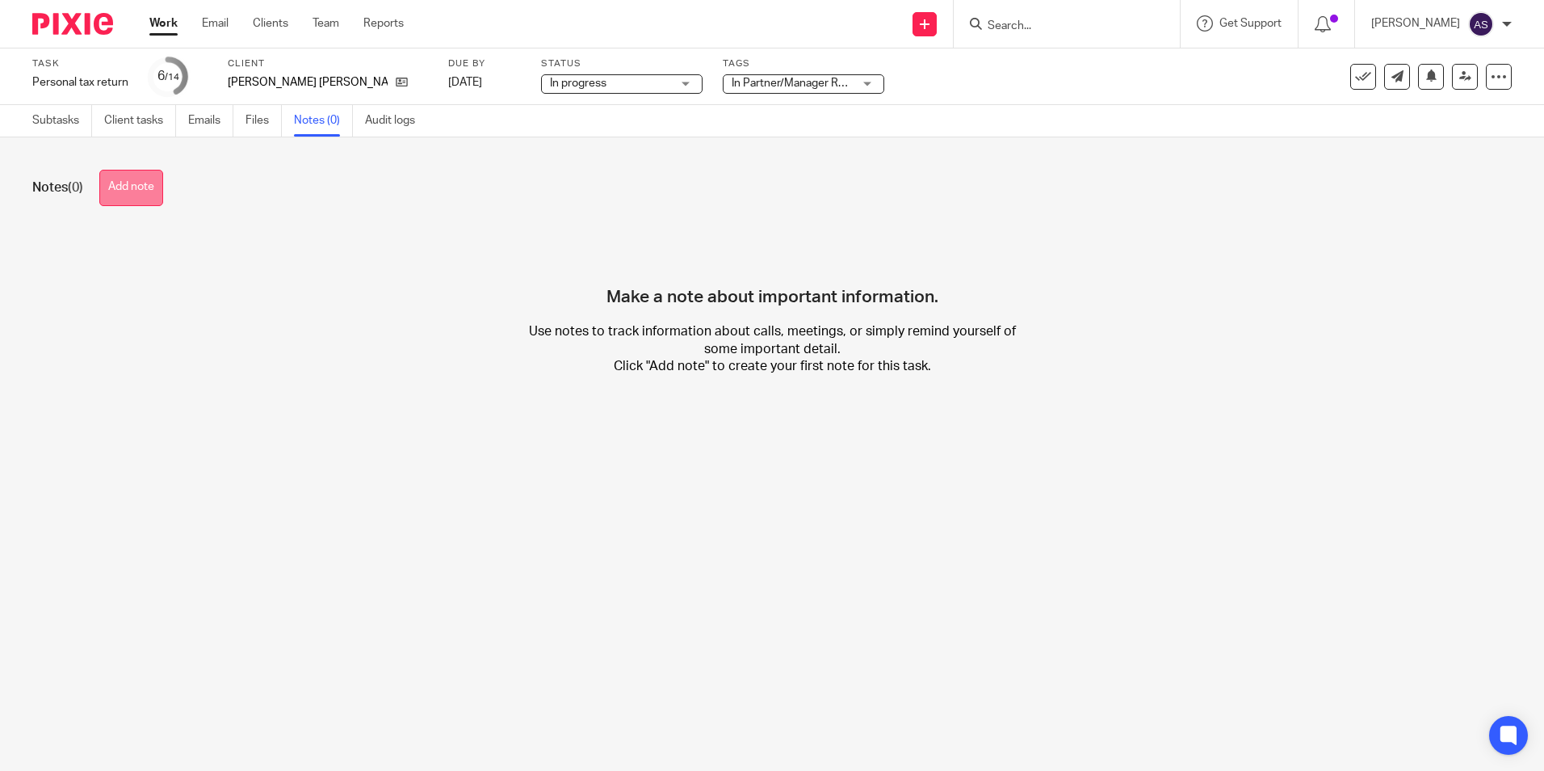
click at [149, 191] on button "Add note" at bounding box center [131, 188] width 64 height 36
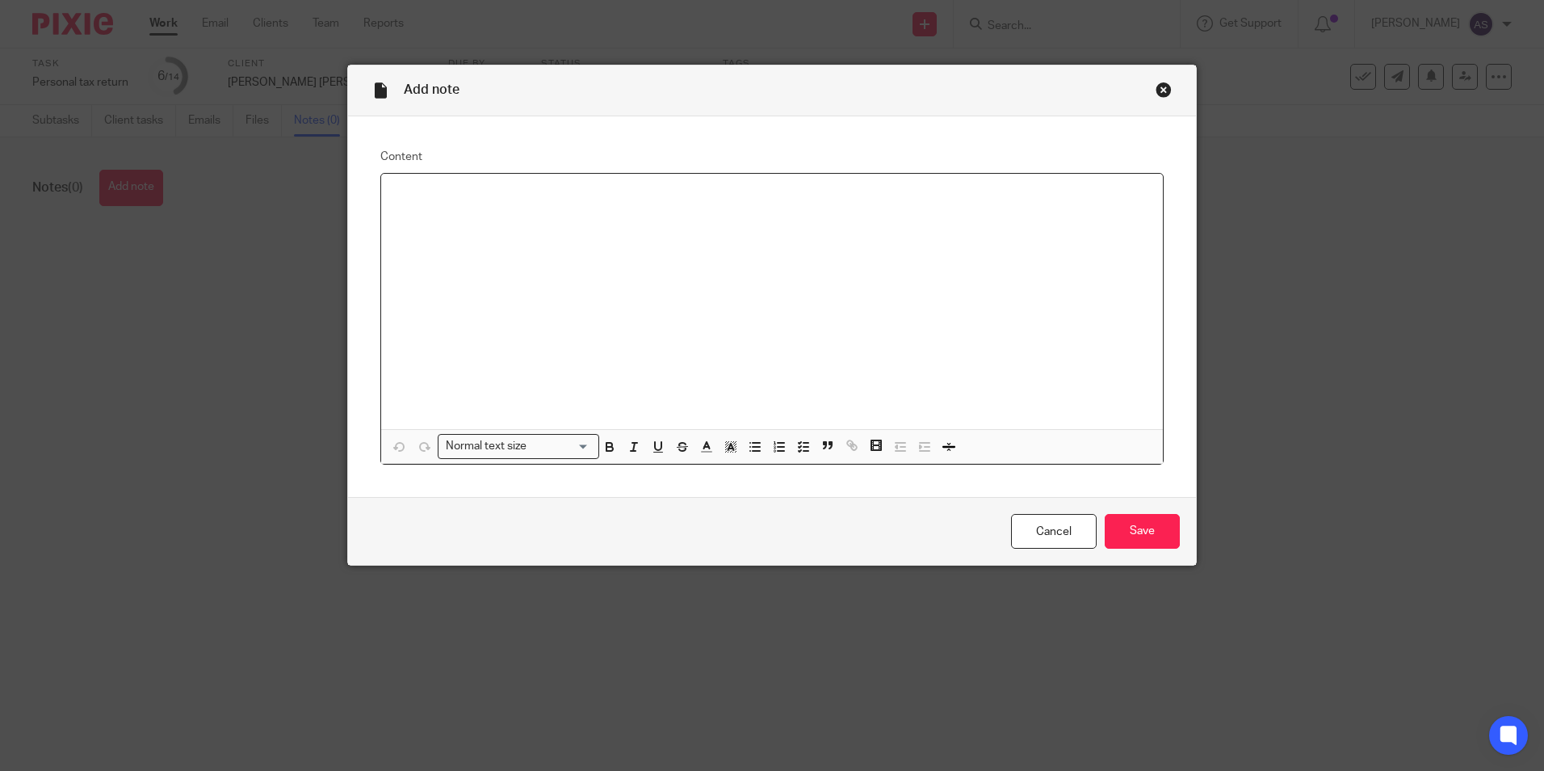
click at [442, 191] on p at bounding box center [772, 195] width 756 height 16
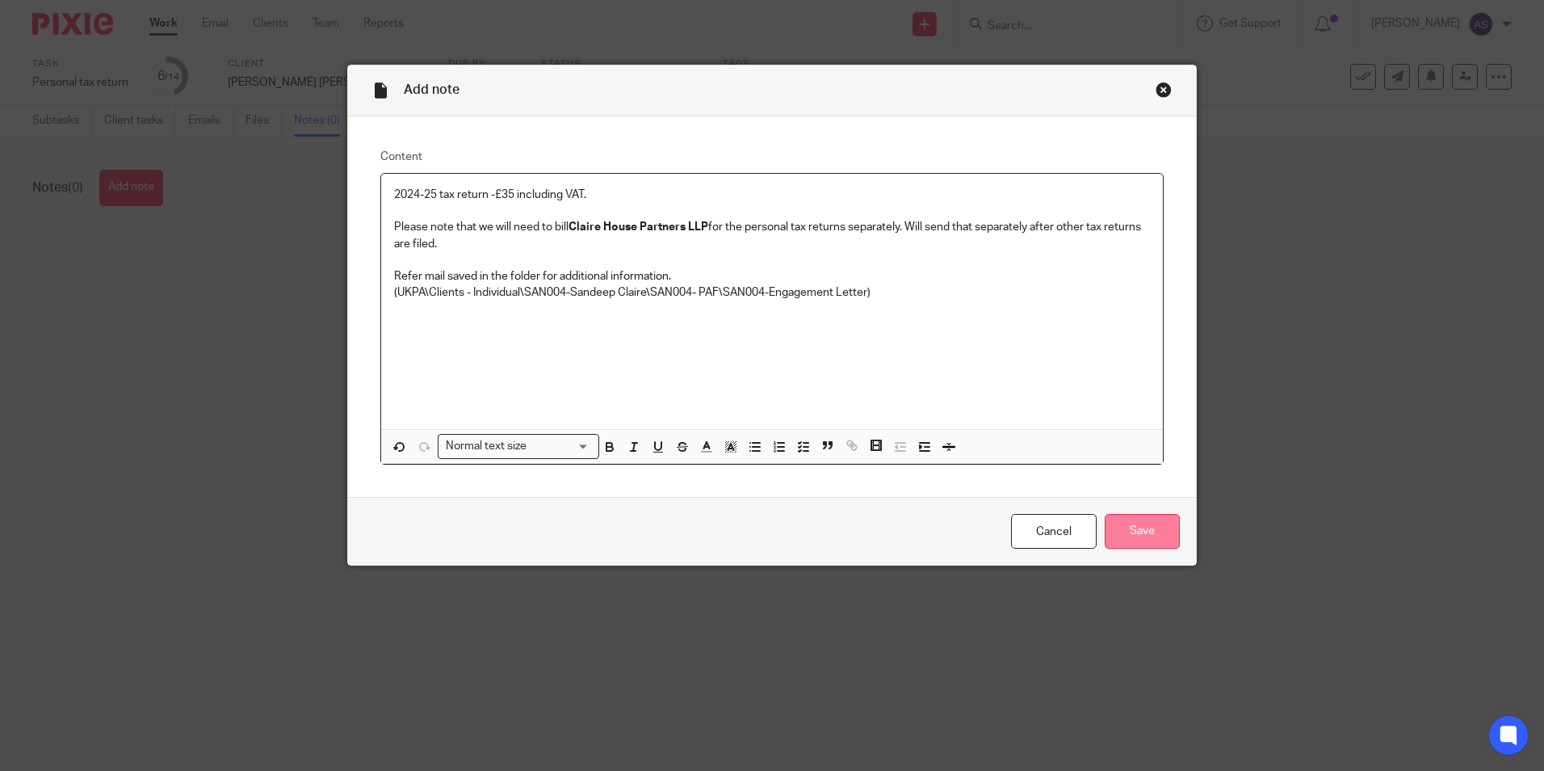
click at [1127, 532] on input "Save" at bounding box center [1142, 531] width 75 height 35
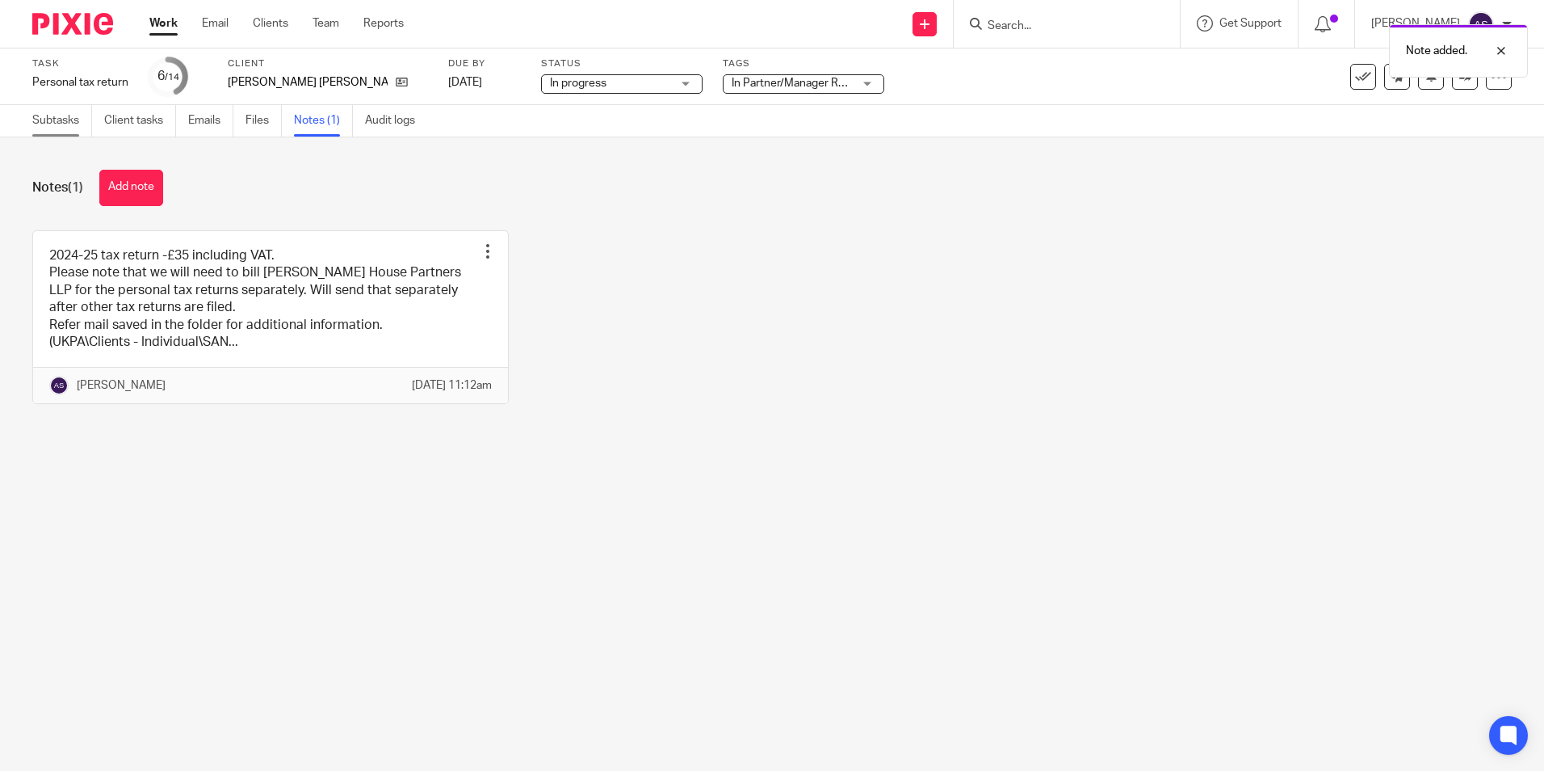
click at [67, 120] on link "Subtasks" at bounding box center [62, 120] width 60 height 31
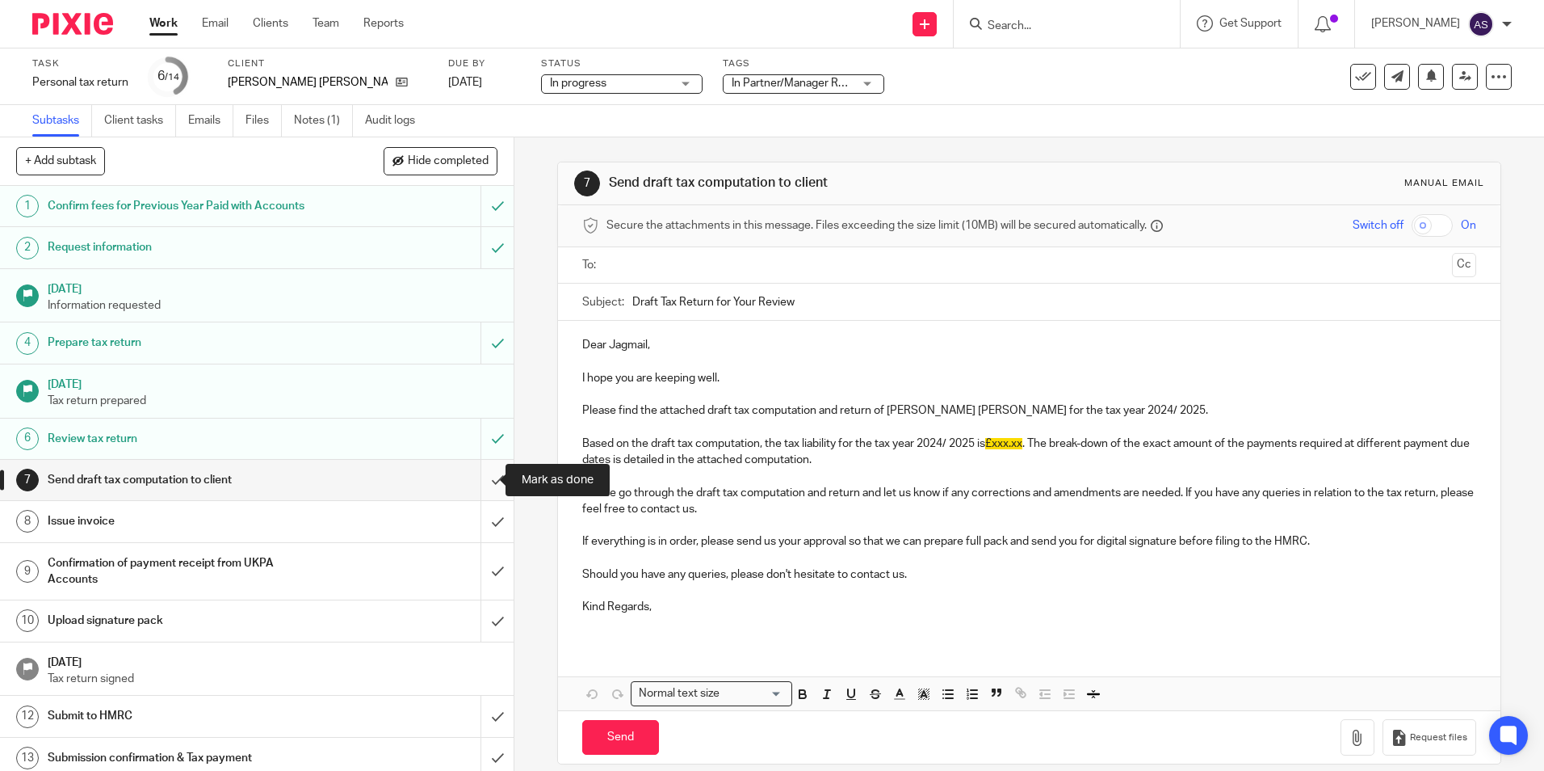
click at [481, 479] on input "submit" at bounding box center [257, 480] width 514 height 40
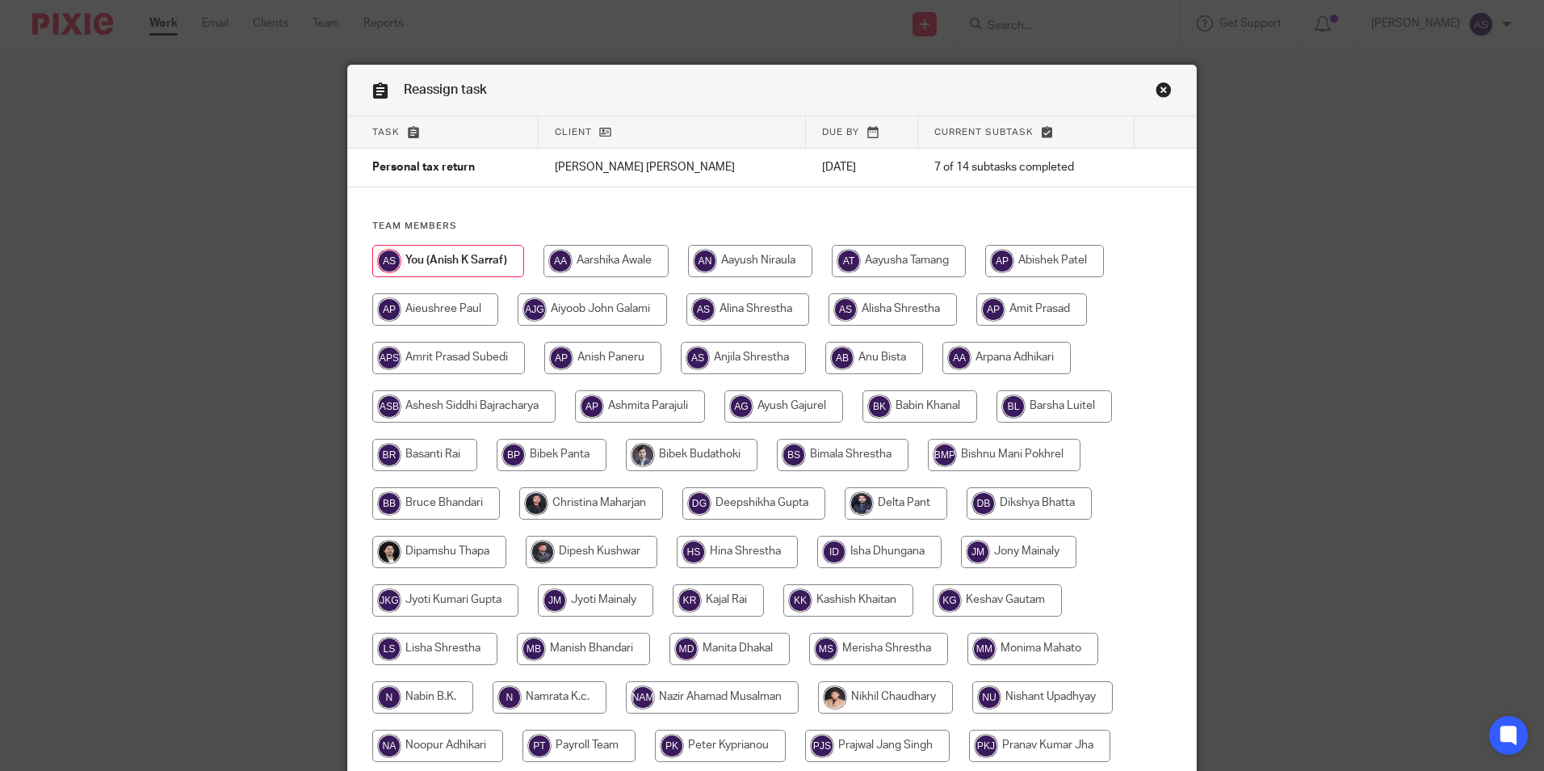
scroll to position [480, 0]
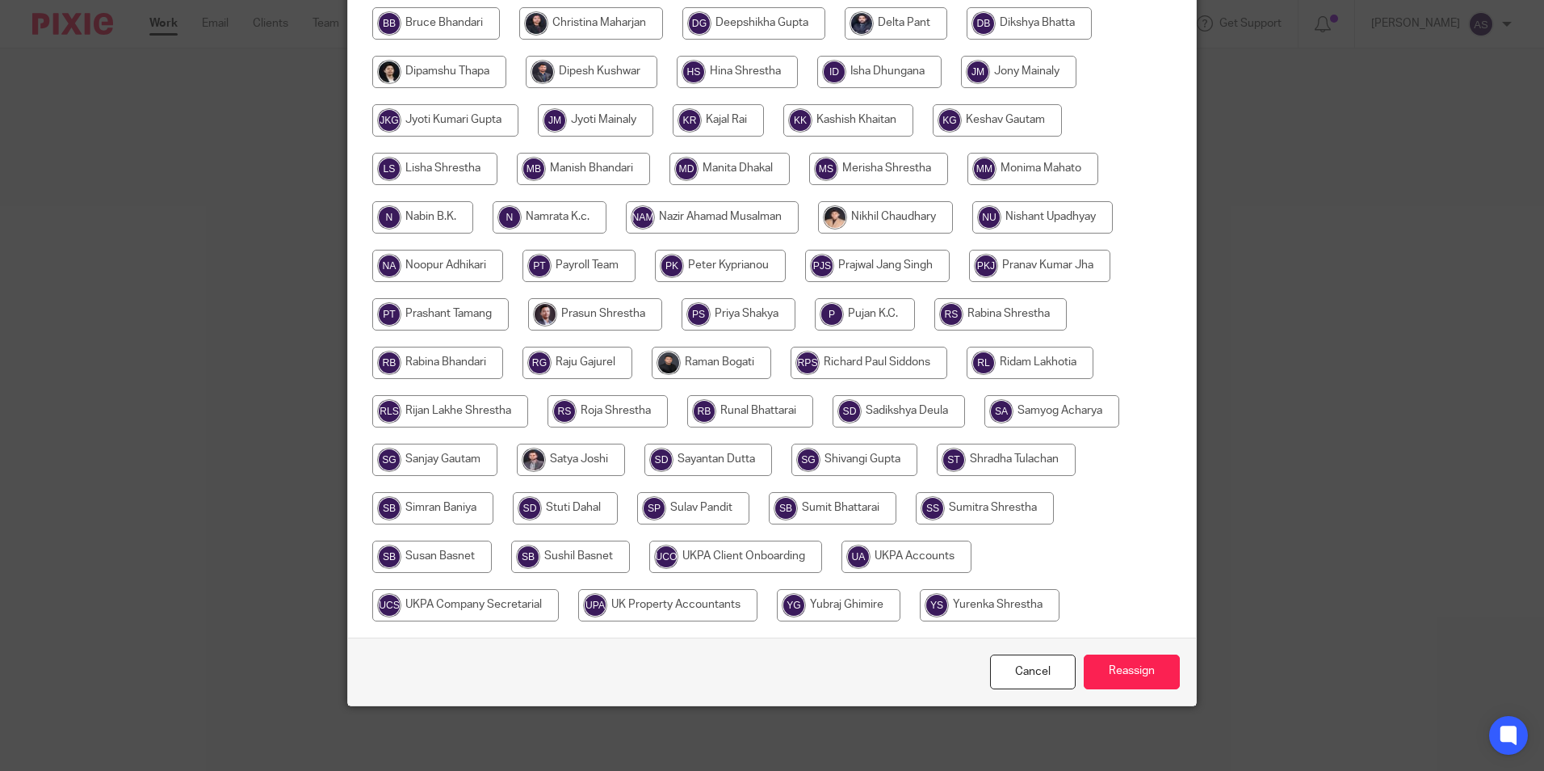
click at [928, 569] on input "radio" at bounding box center [907, 556] width 130 height 32
radio input "true"
click at [1115, 673] on input "Reassign" at bounding box center [1132, 671] width 96 height 35
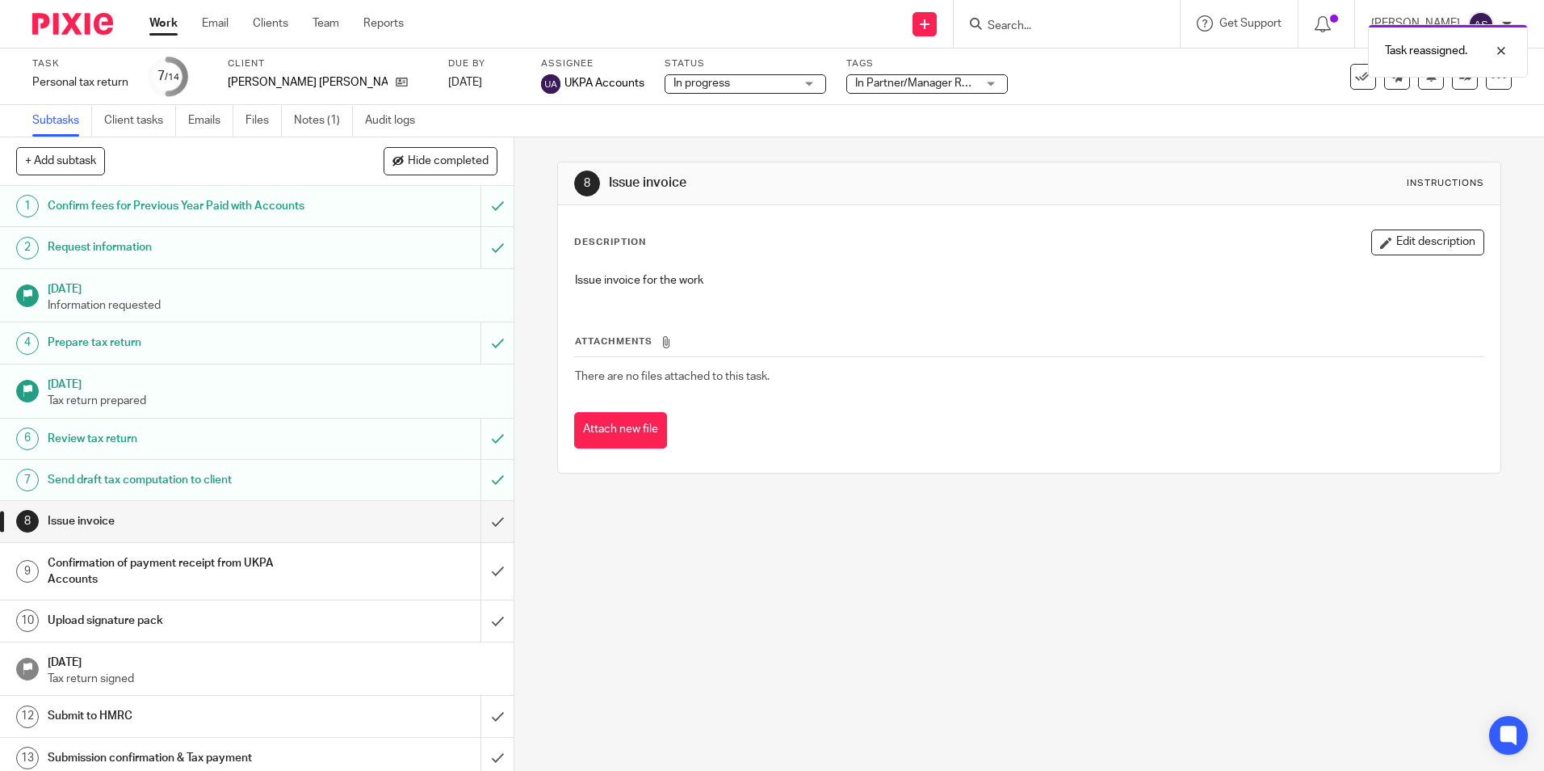
click at [72, 26] on img at bounding box center [72, 24] width 81 height 22
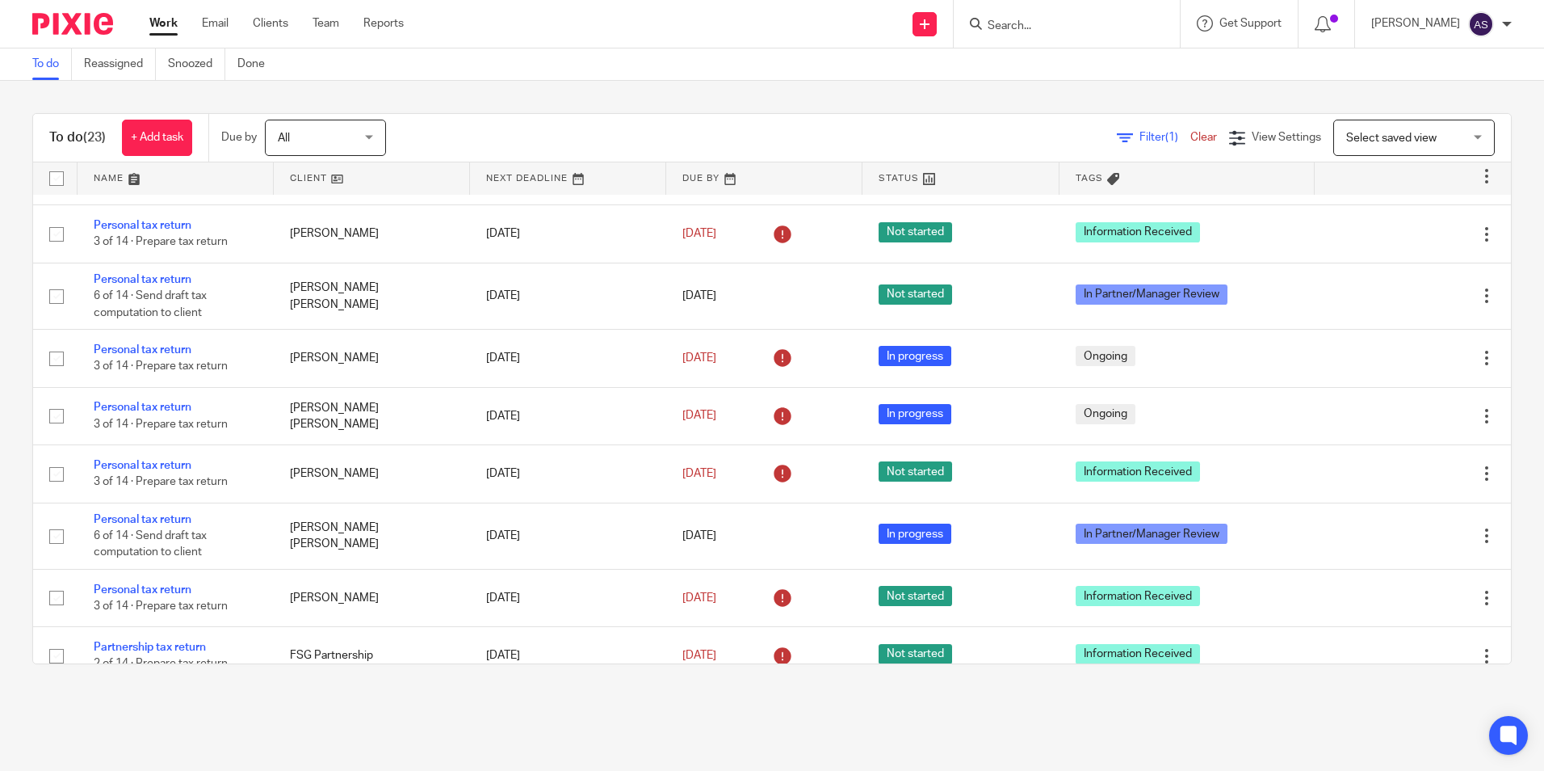
scroll to position [808, 0]
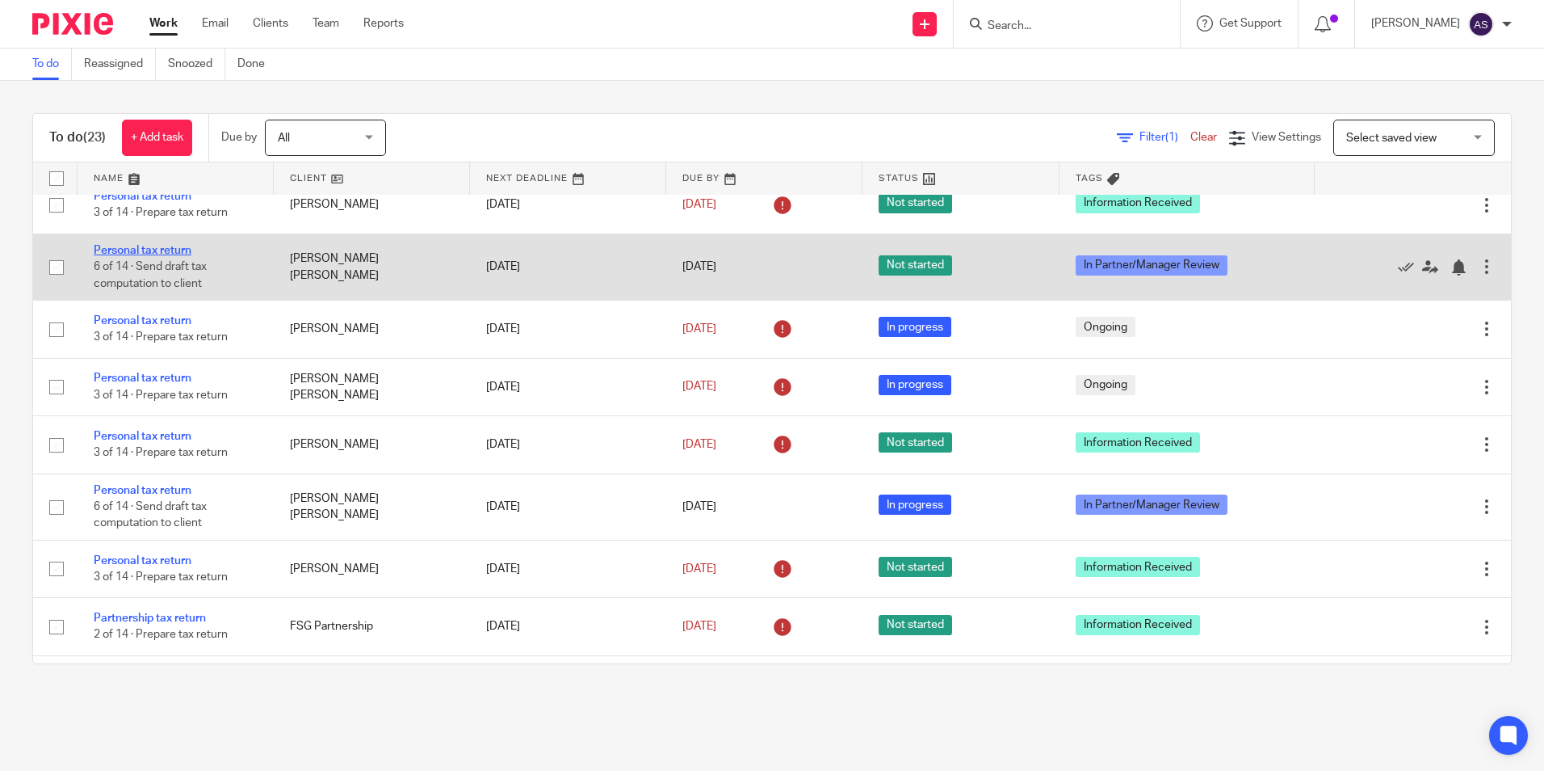
click at [162, 256] on link "Personal tax return" at bounding box center [143, 250] width 98 height 11
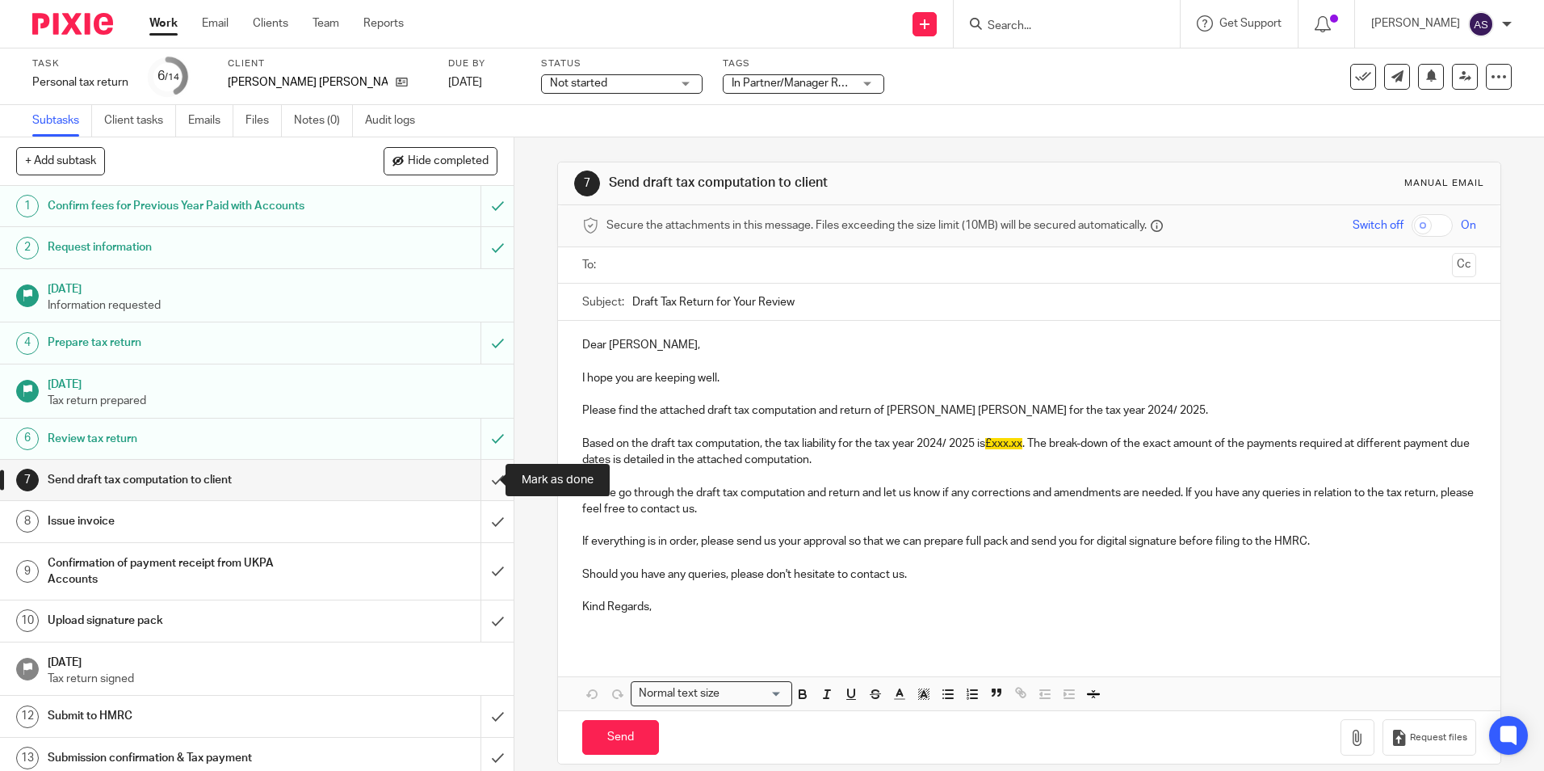
click at [477, 477] on input "submit" at bounding box center [257, 480] width 514 height 40
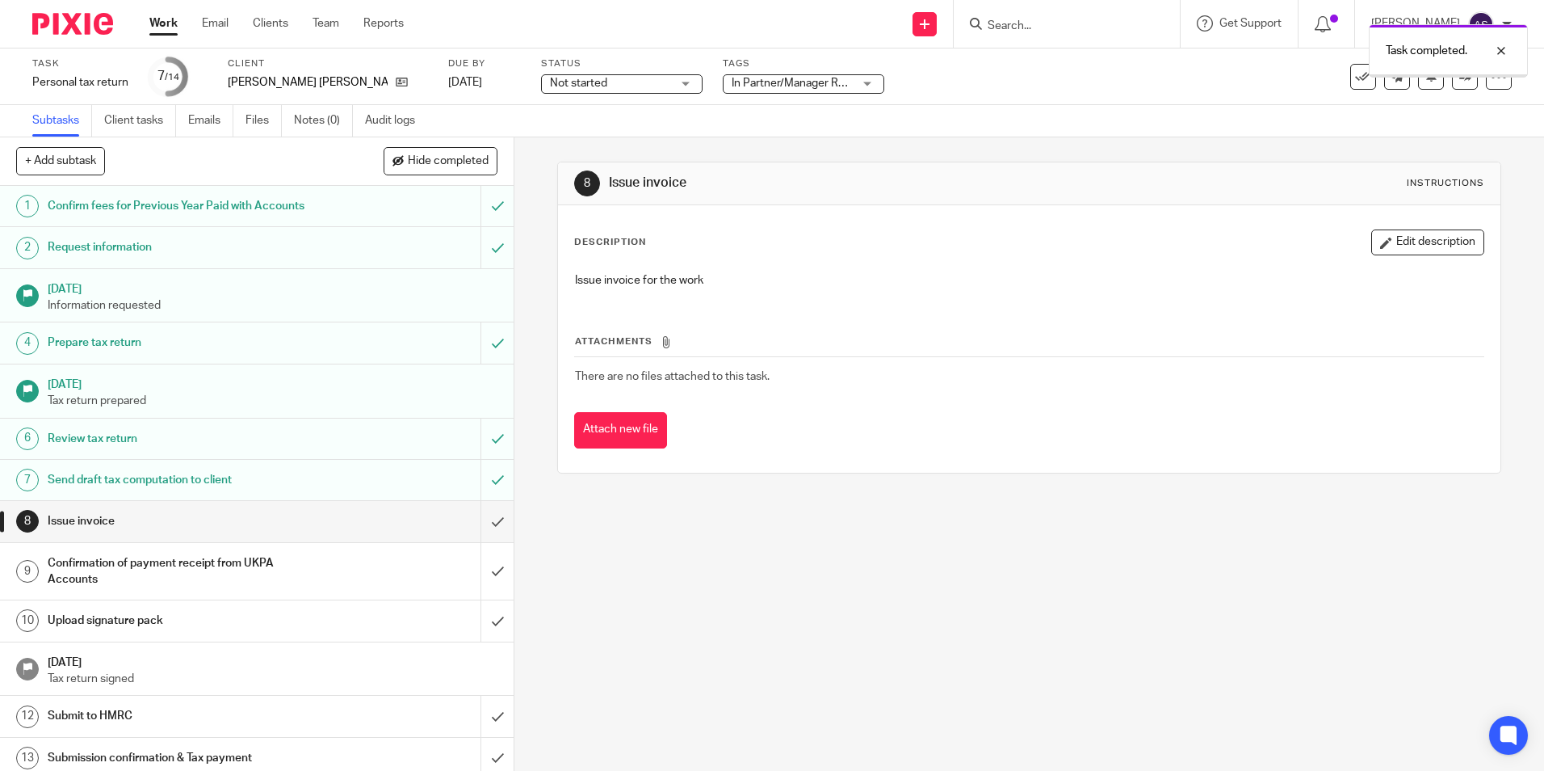
click at [611, 84] on span "Not started" at bounding box center [610, 83] width 121 height 17
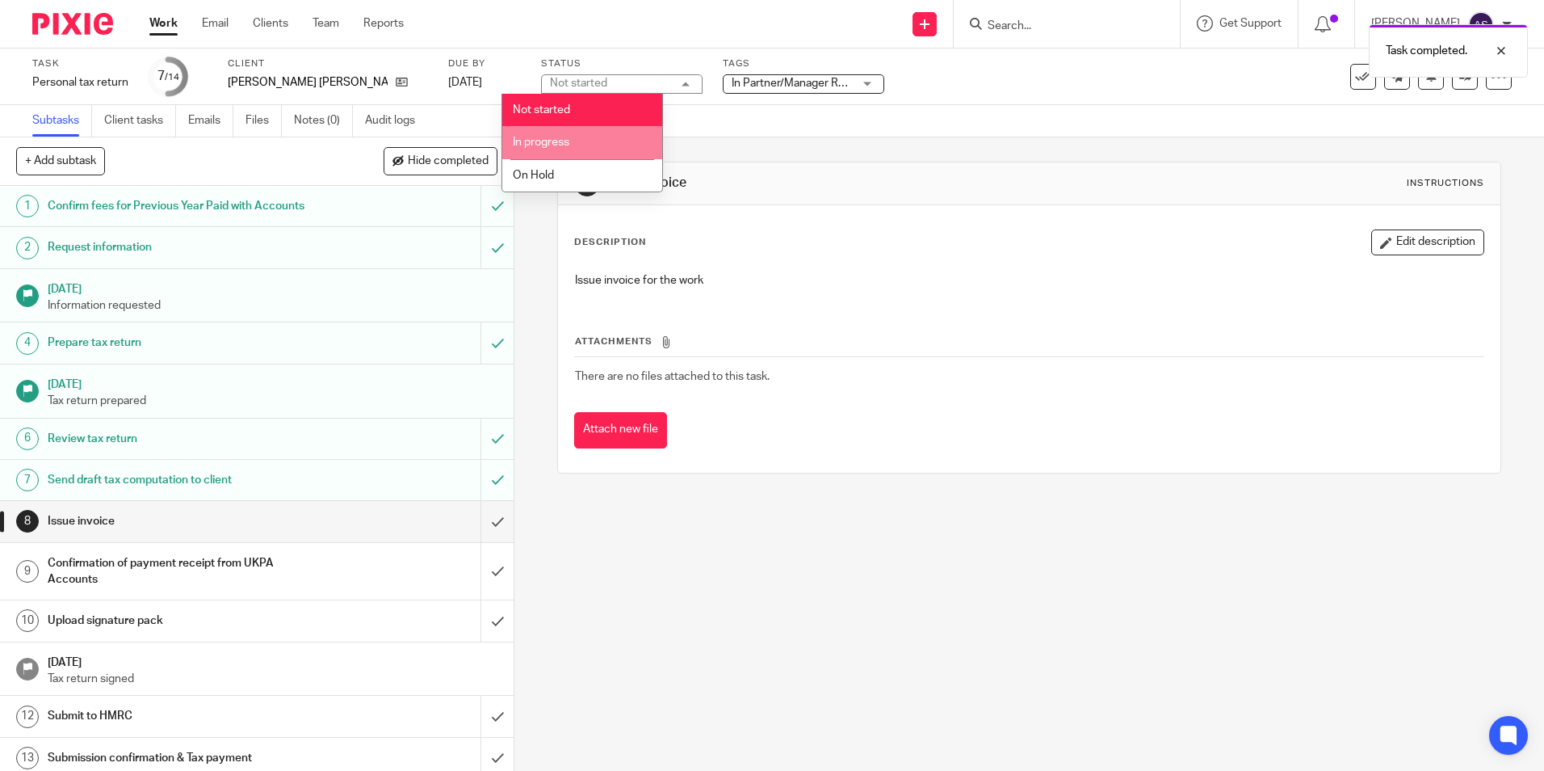
click at [607, 136] on li "In progress" at bounding box center [582, 142] width 160 height 33
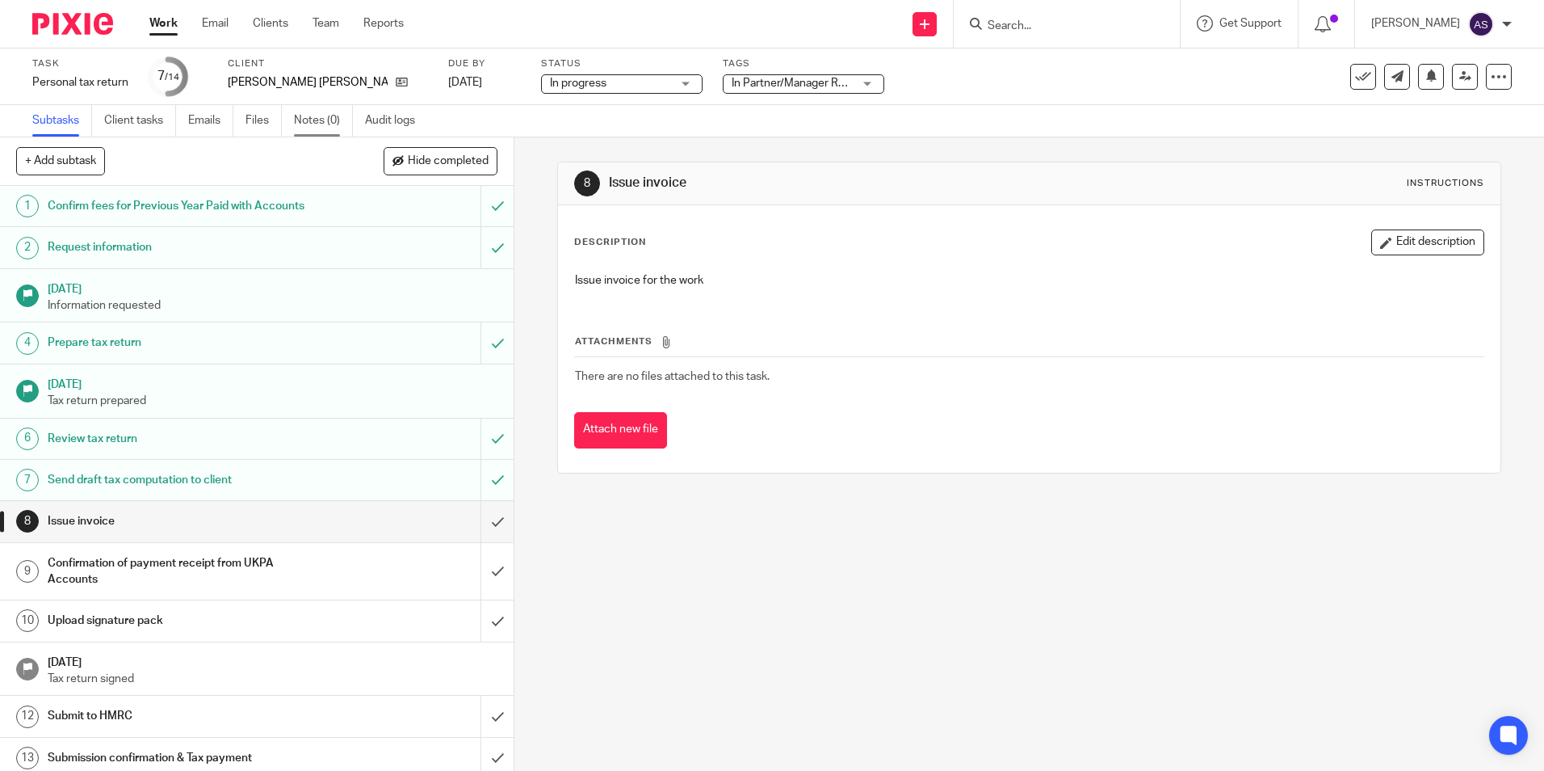
click at [323, 120] on link "Notes (0)" at bounding box center [323, 120] width 59 height 31
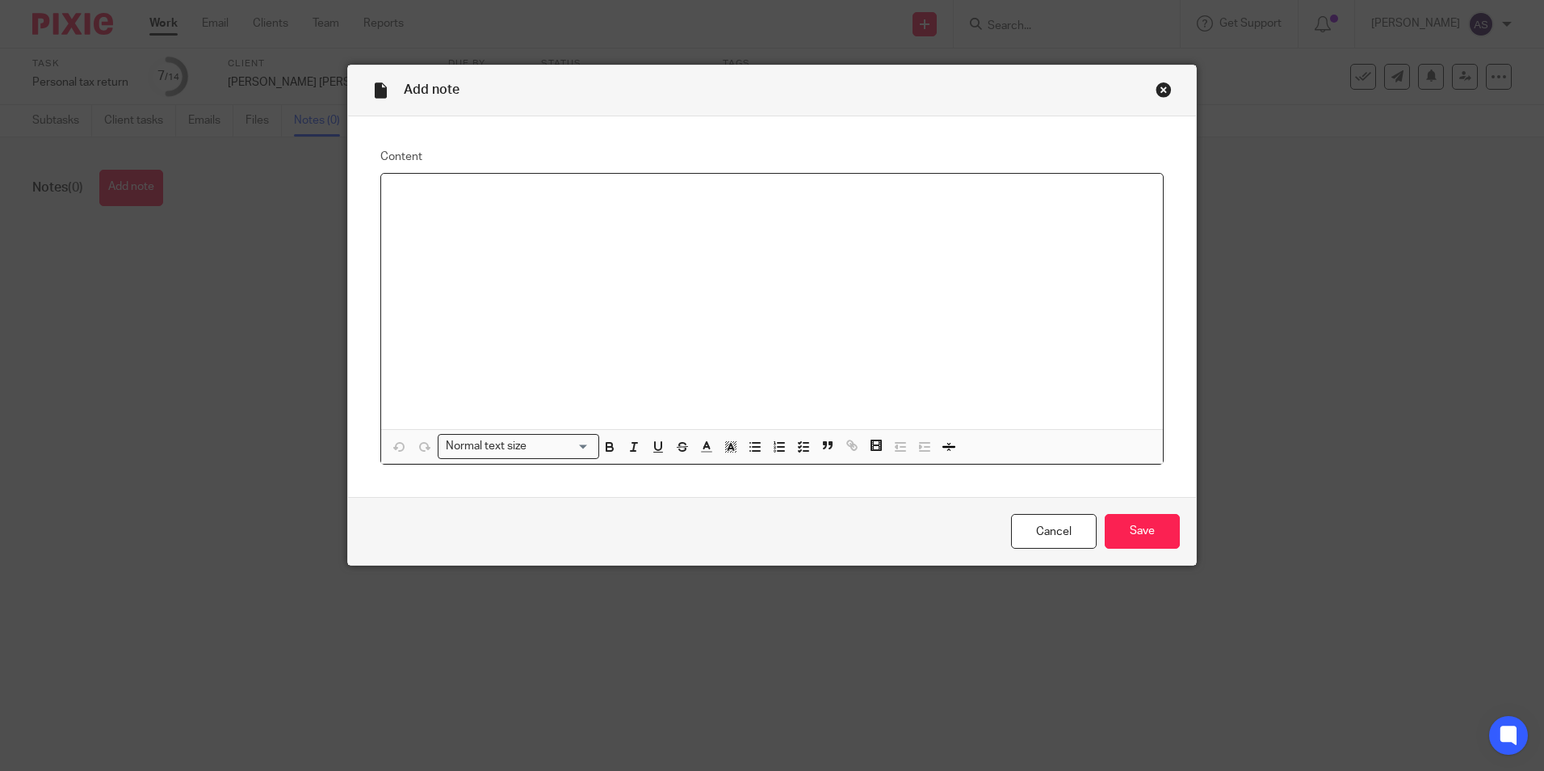
click at [403, 190] on p at bounding box center [772, 195] width 756 height 16
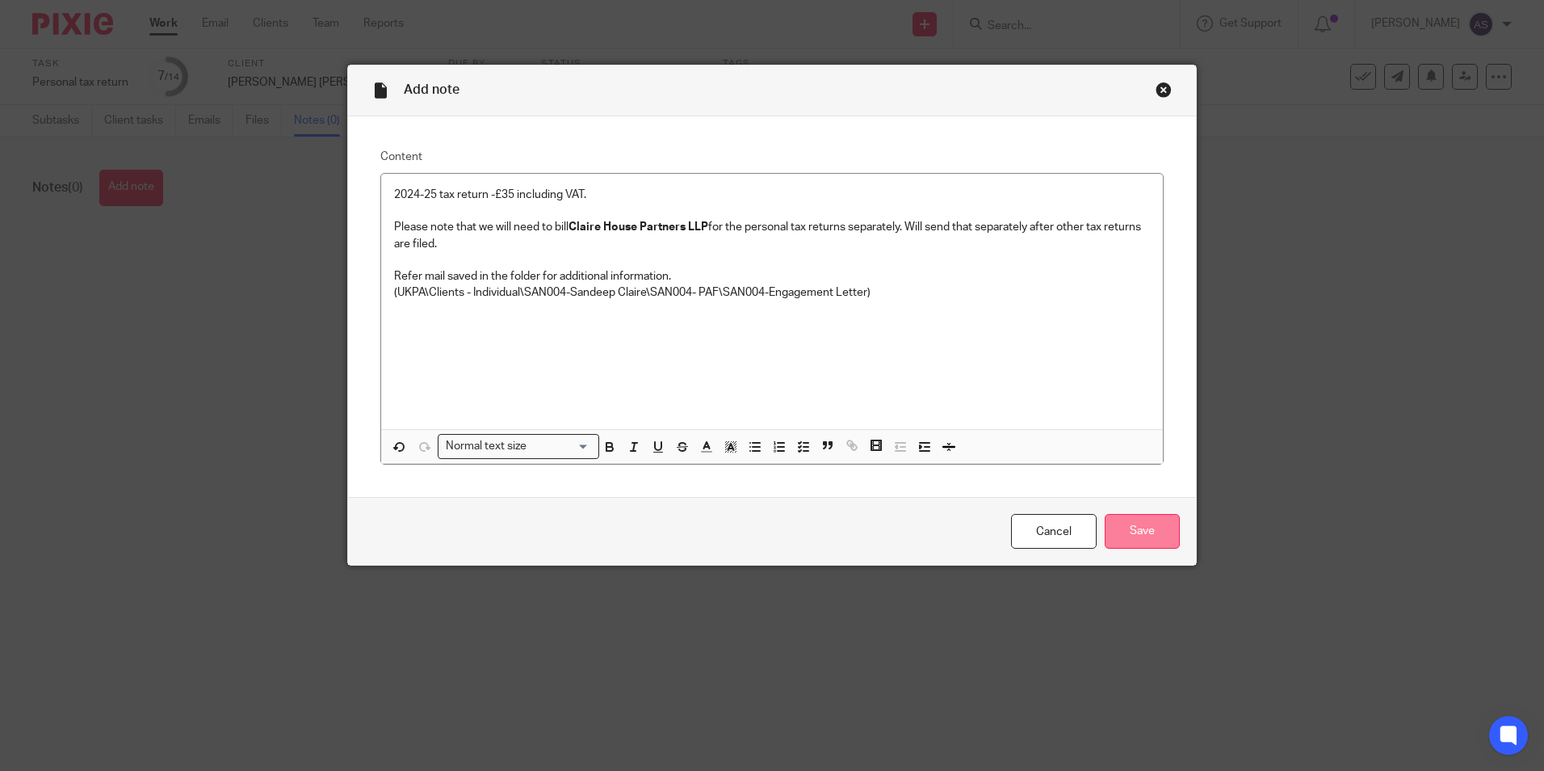
click at [1136, 532] on input "Save" at bounding box center [1142, 531] width 75 height 35
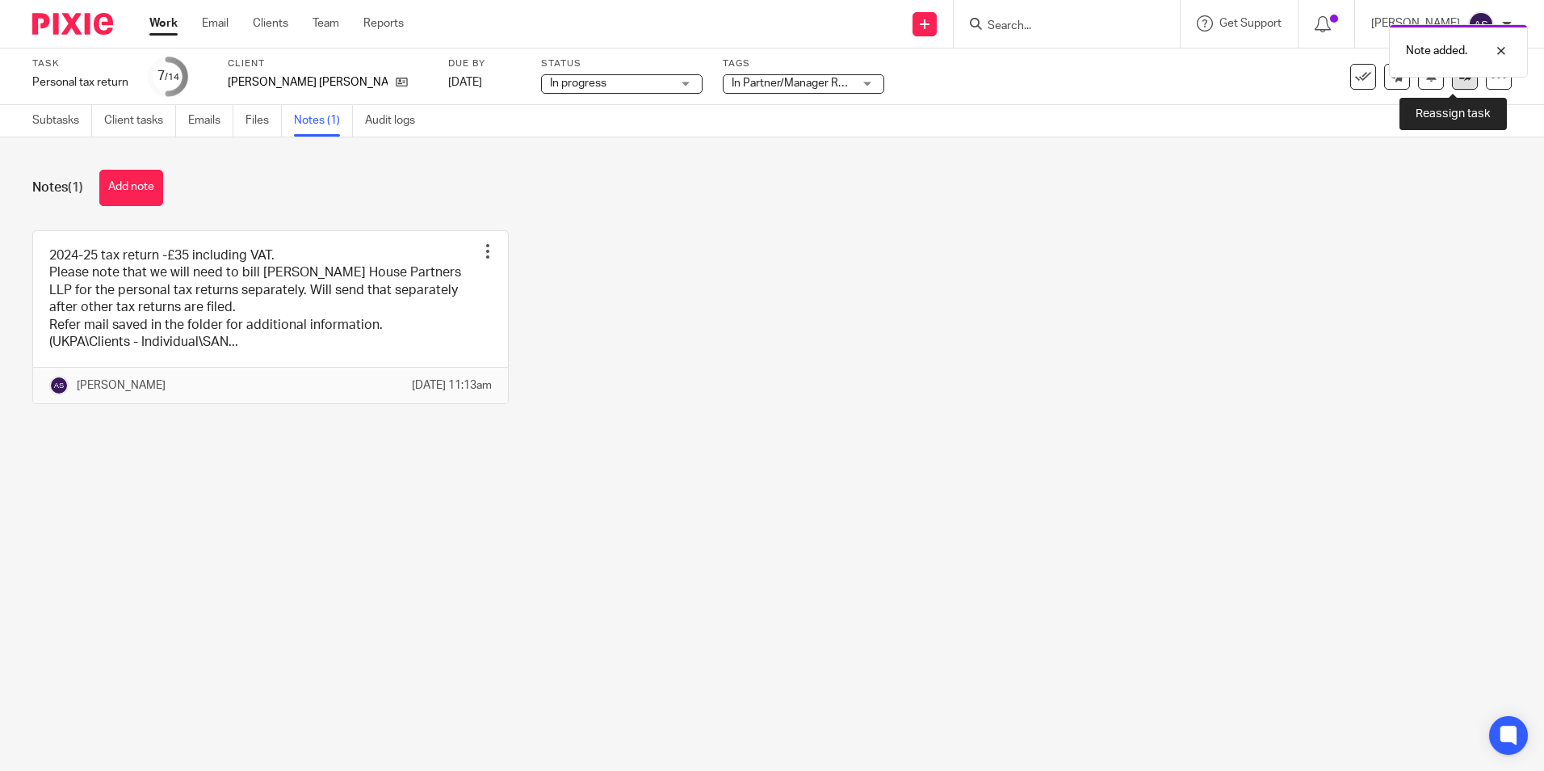
click at [1452, 85] on link at bounding box center [1465, 77] width 26 height 26
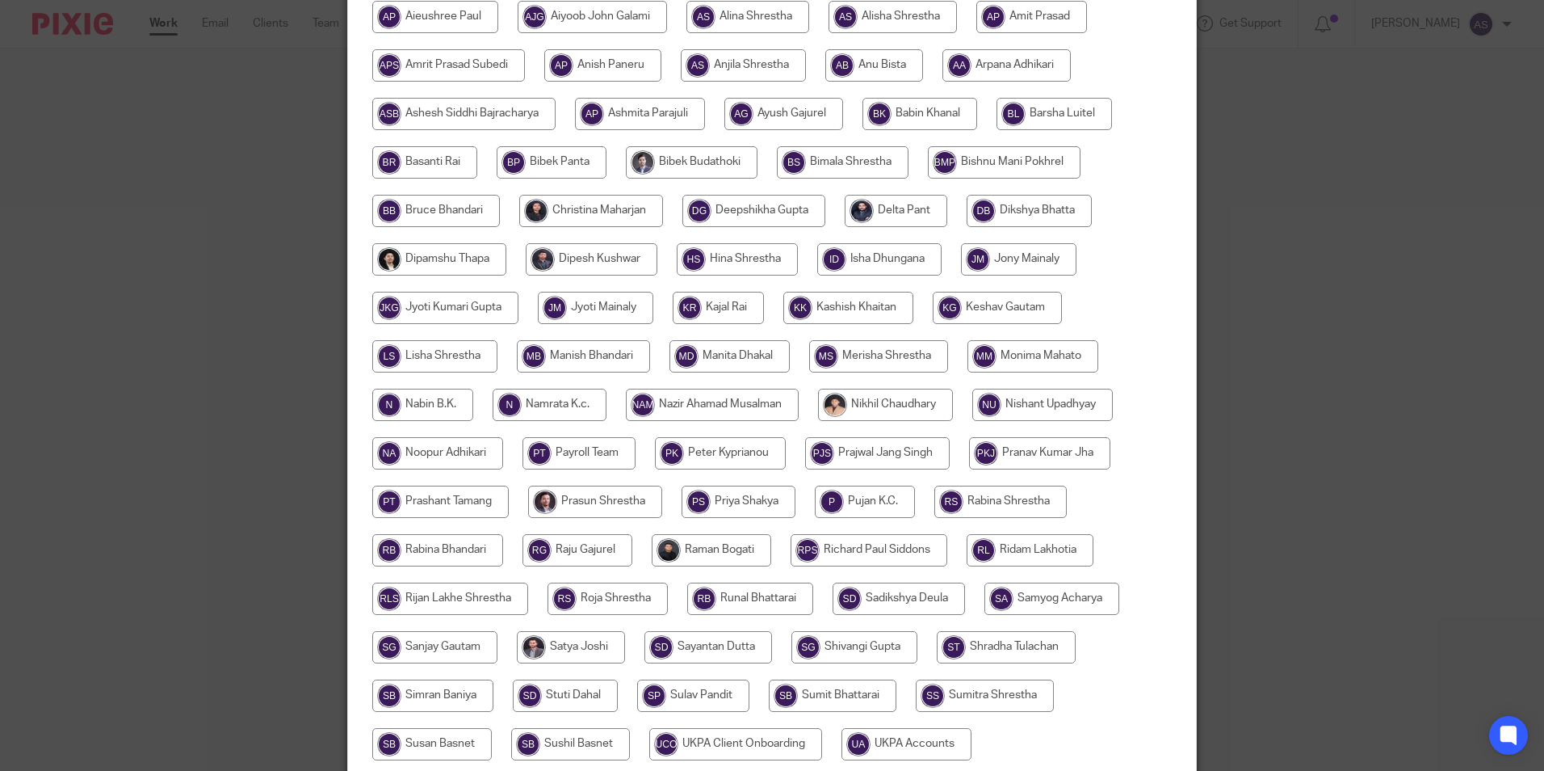
scroll to position [480, 0]
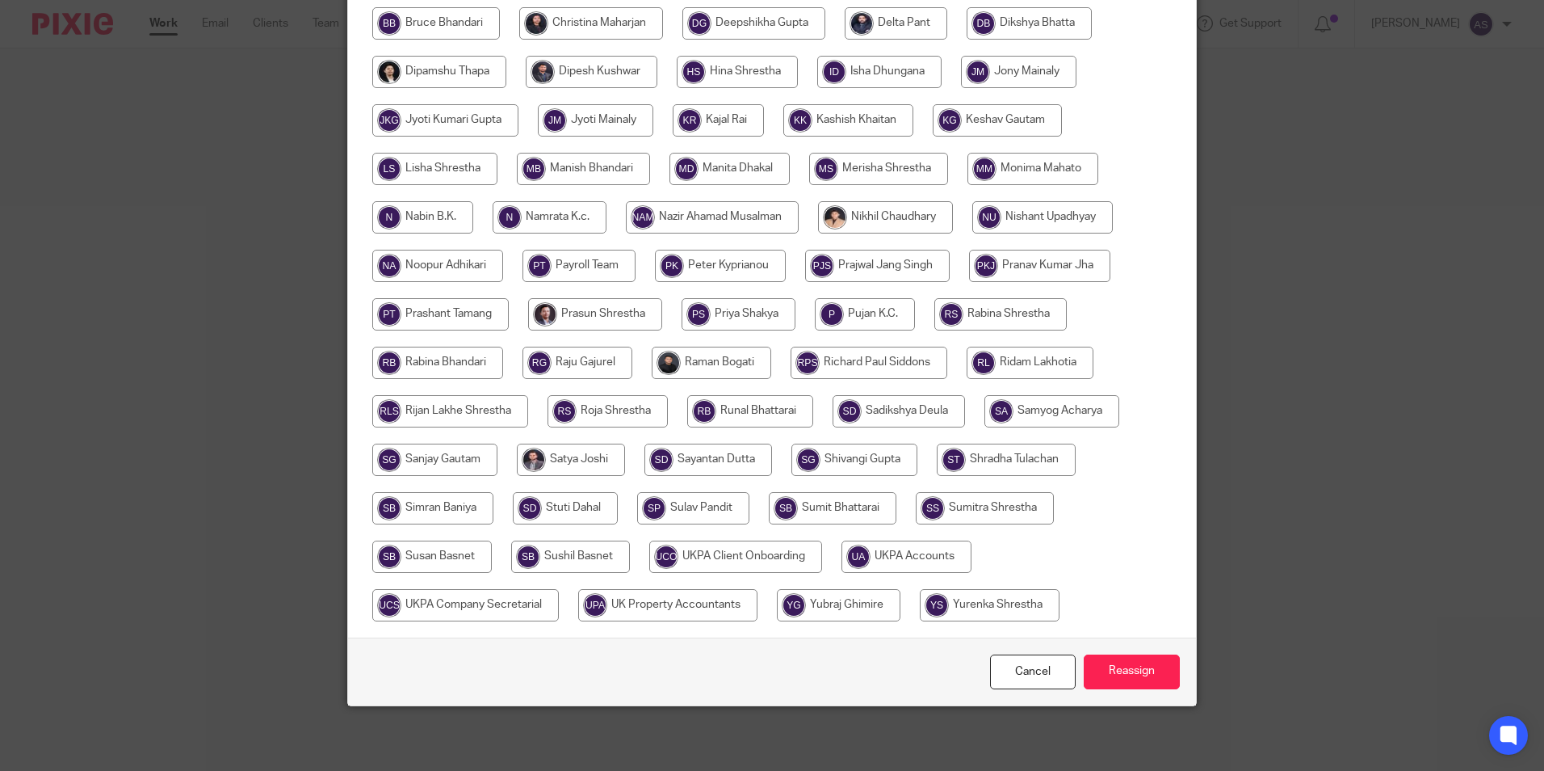
click at [916, 555] on input "radio" at bounding box center [907, 556] width 130 height 32
radio input "true"
click at [1127, 674] on input "Reassign" at bounding box center [1132, 671] width 96 height 35
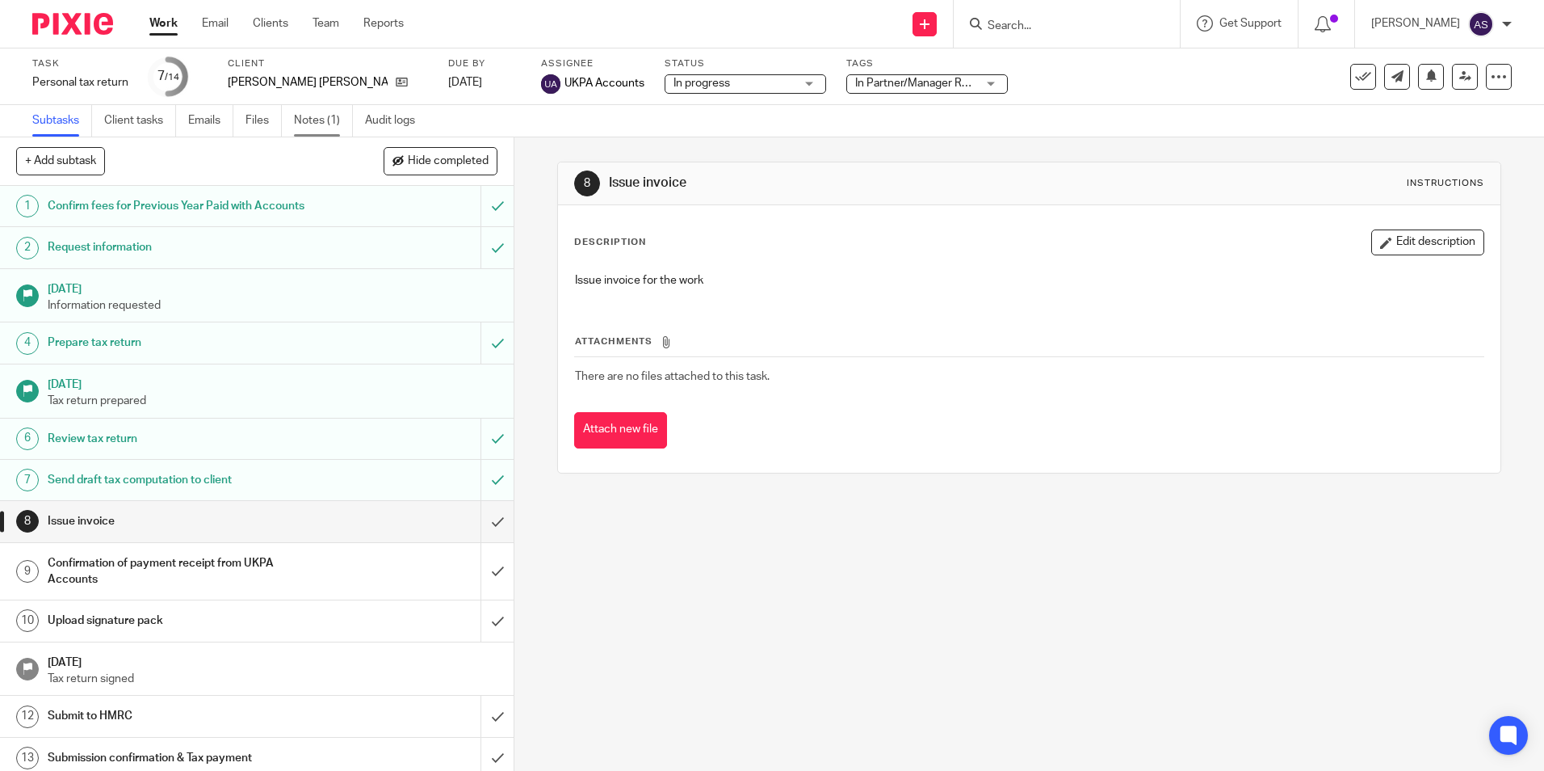
click at [324, 130] on link "Notes (1)" at bounding box center [323, 120] width 59 height 31
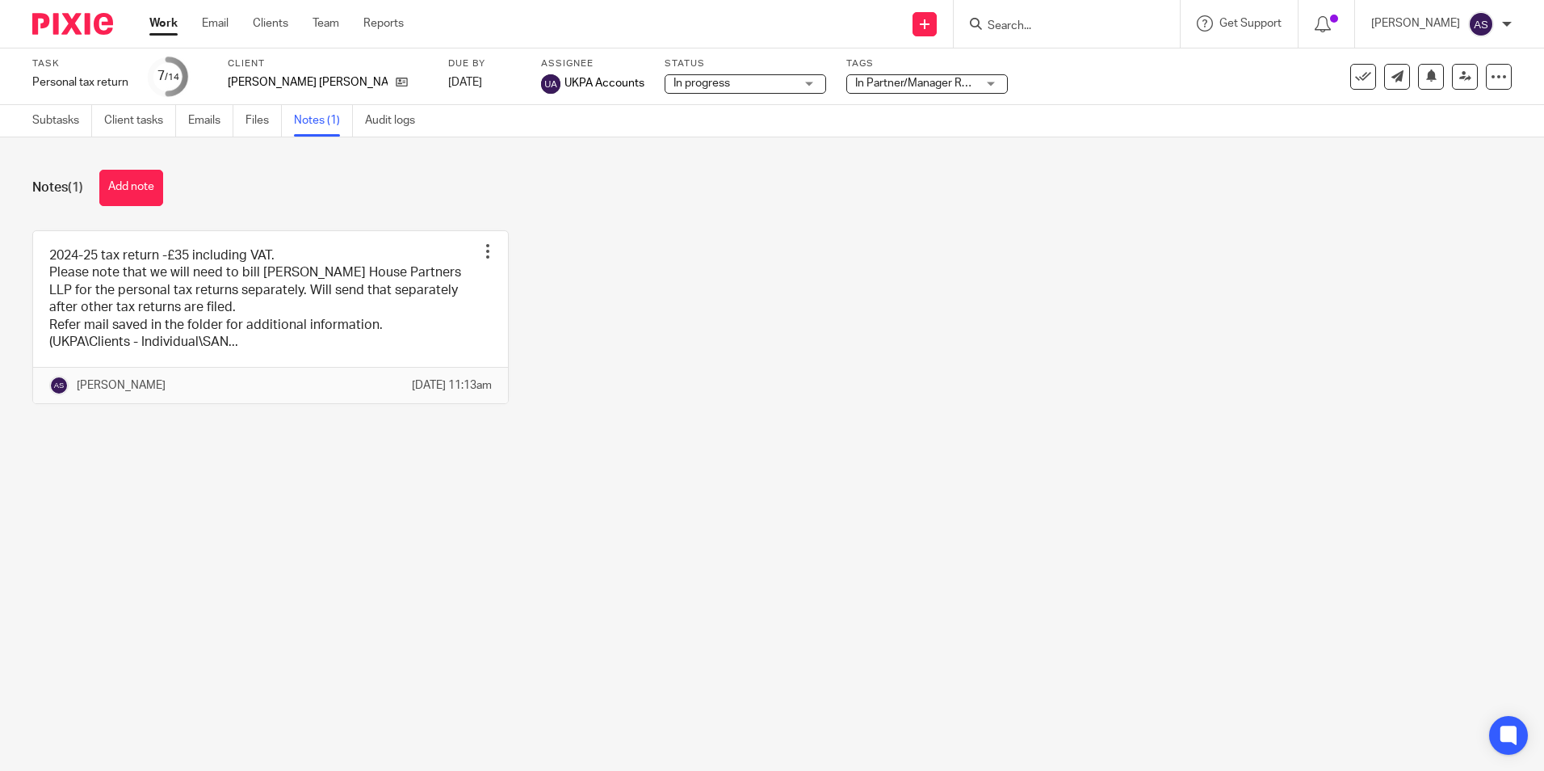
click at [69, 28] on img at bounding box center [72, 24] width 81 height 22
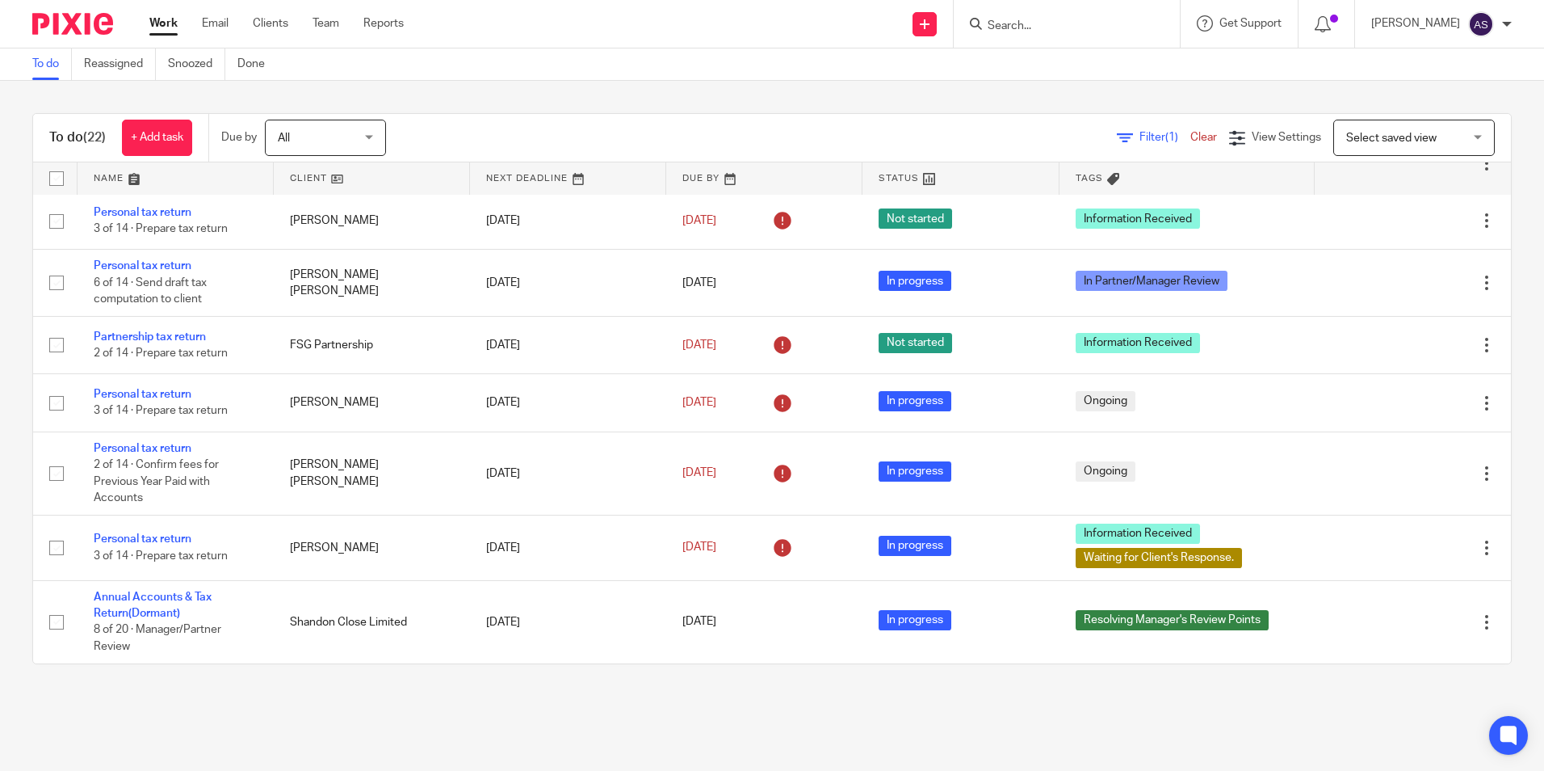
scroll to position [1072, 0]
